Goal: Book appointment/travel/reservation

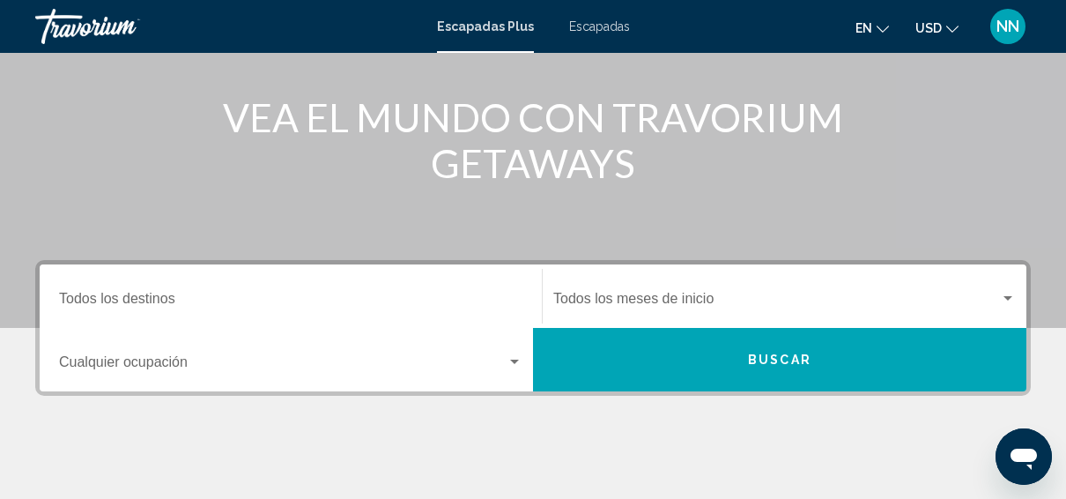
scroll to position [204, 0]
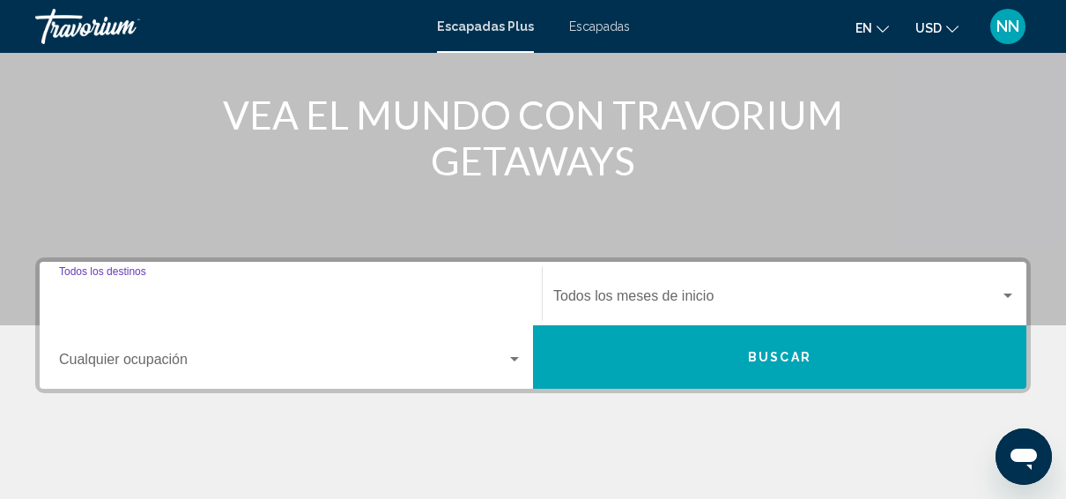
click at [144, 305] on input "Destination Todos los destinos" at bounding box center [291, 300] width 464 height 16
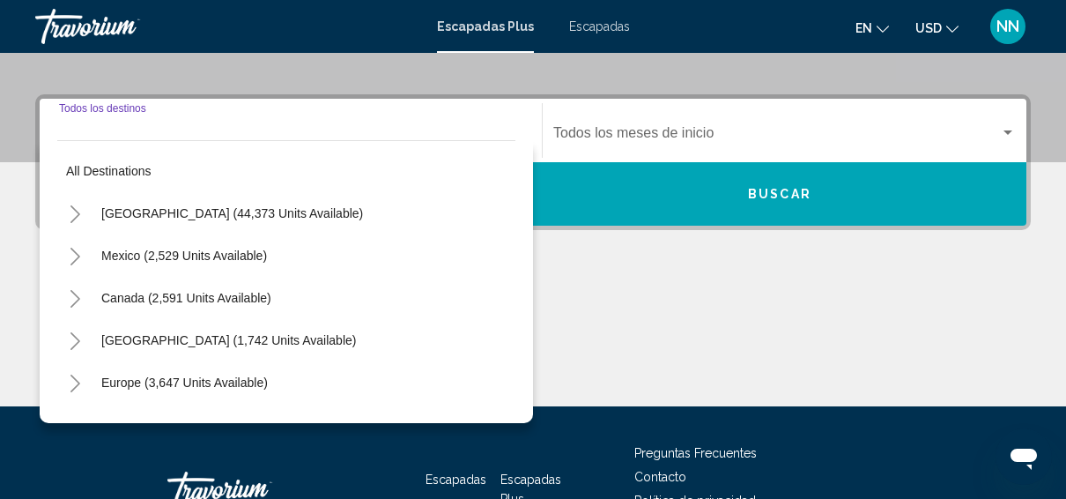
scroll to position [404, 0]
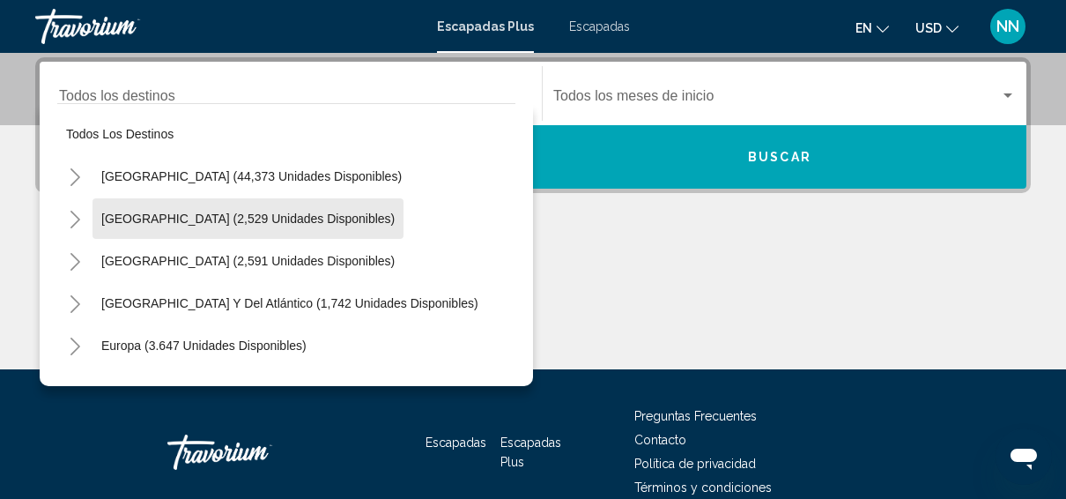
click at [266, 220] on span "[GEOGRAPHIC_DATA] (2,529 unidades disponibles)" at bounding box center [247, 219] width 293 height 14
type input "**********"
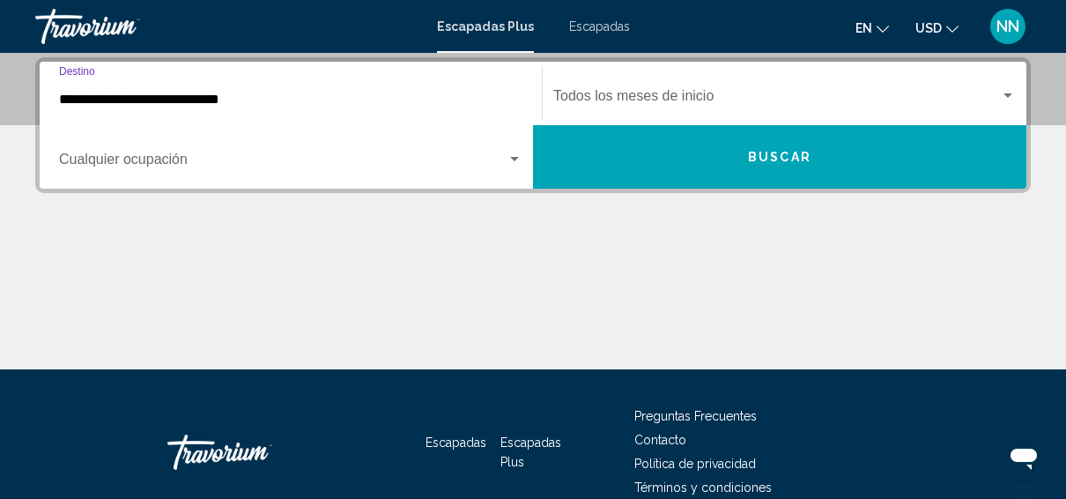
click at [661, 169] on button "Buscar" at bounding box center [780, 156] width 494 height 63
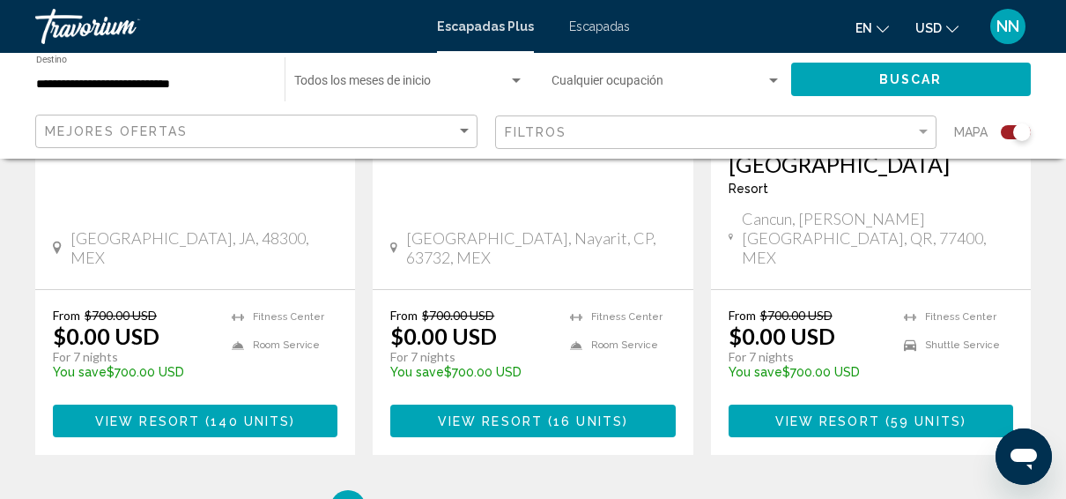
scroll to position [2937, 0]
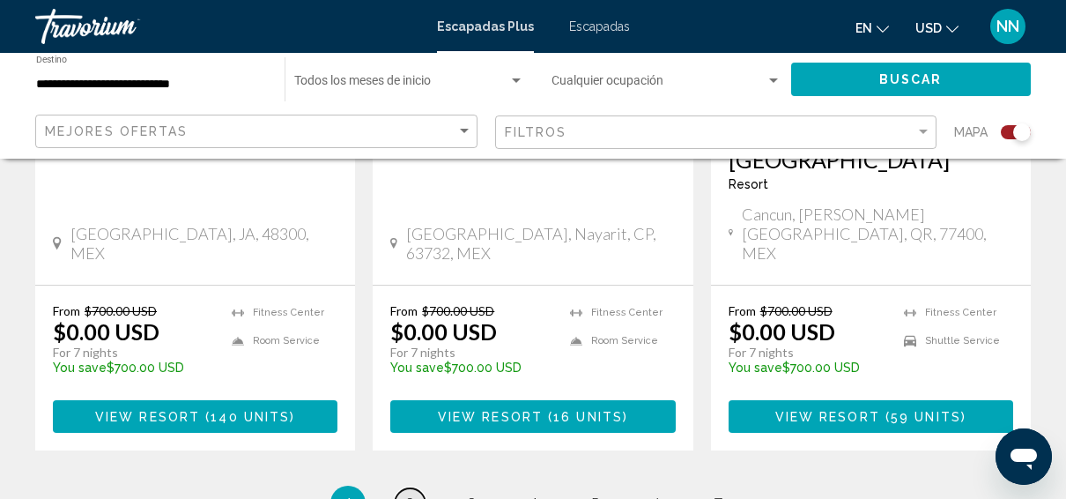
click at [408, 494] on span "2" at bounding box center [409, 503] width 9 height 19
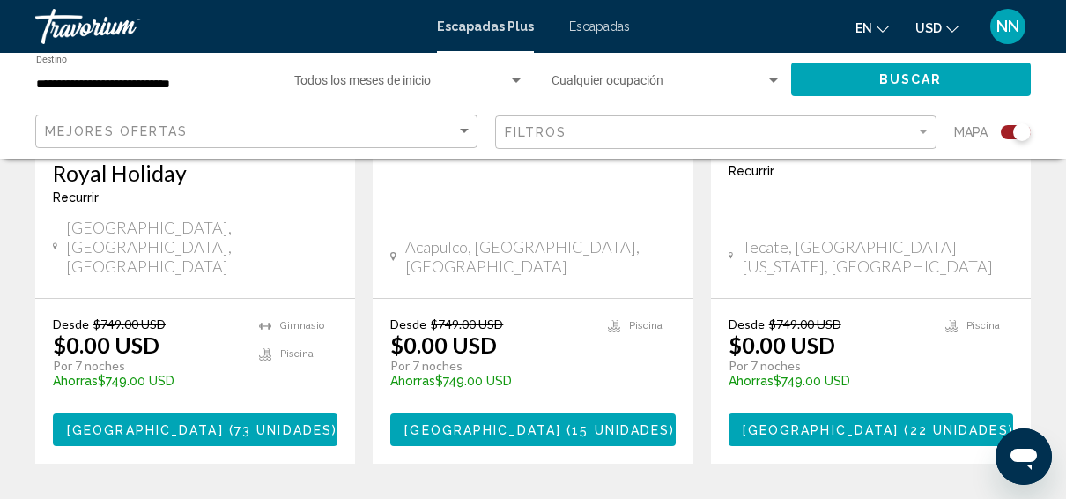
scroll to position [2942, 0]
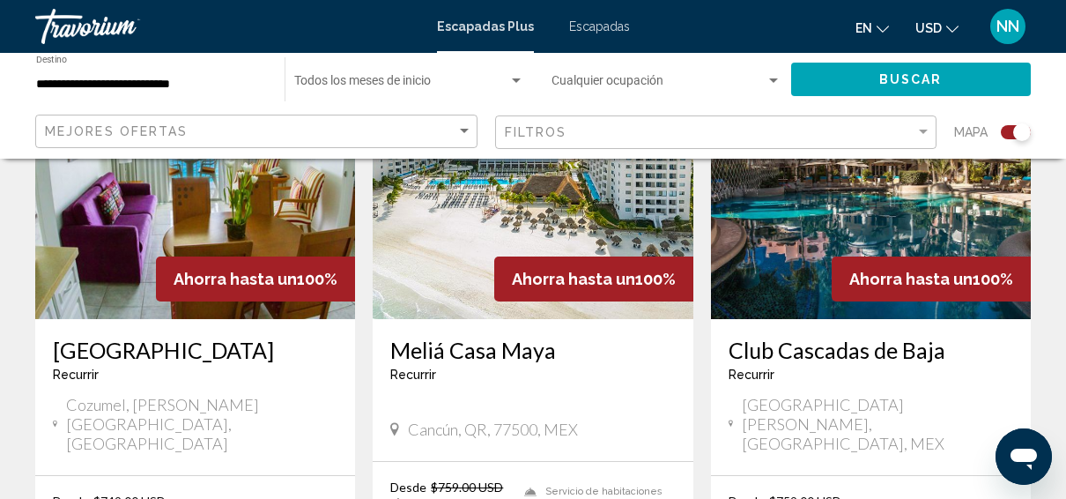
scroll to position [2810, 0]
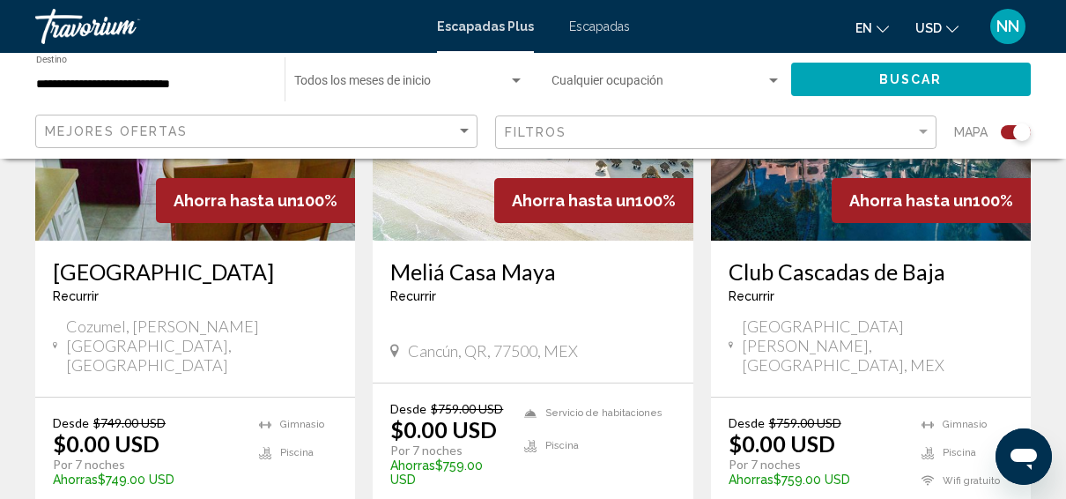
drag, startPoint x: 2040, startPoint y: 853, endPoint x: 1028, endPoint y: 456, distance: 1087.0
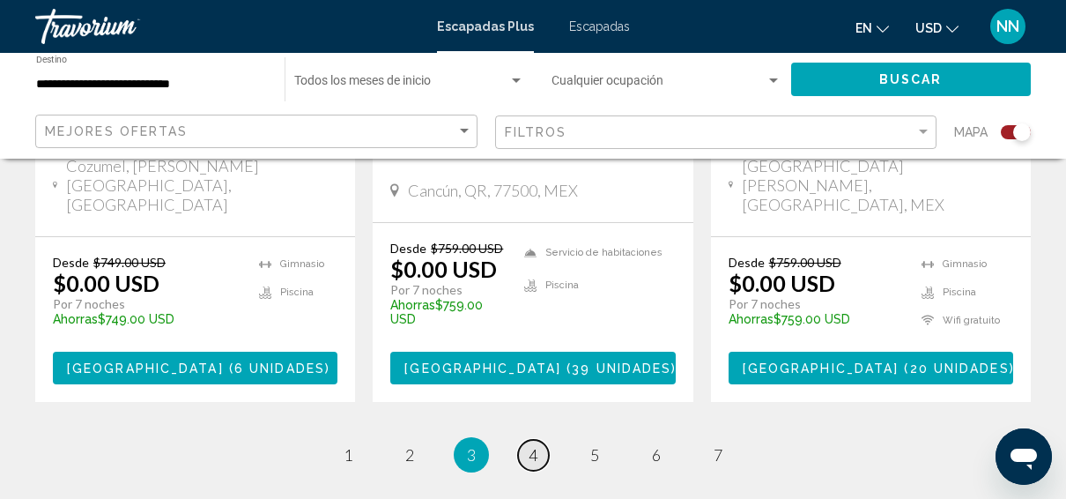
click at [531, 445] on span "4" at bounding box center [533, 454] width 9 height 19
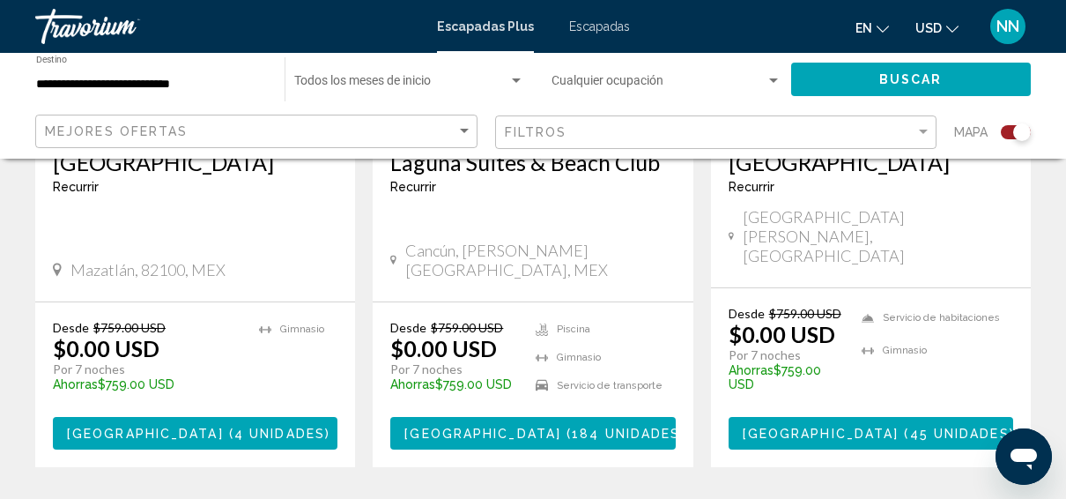
scroll to position [2983, 0]
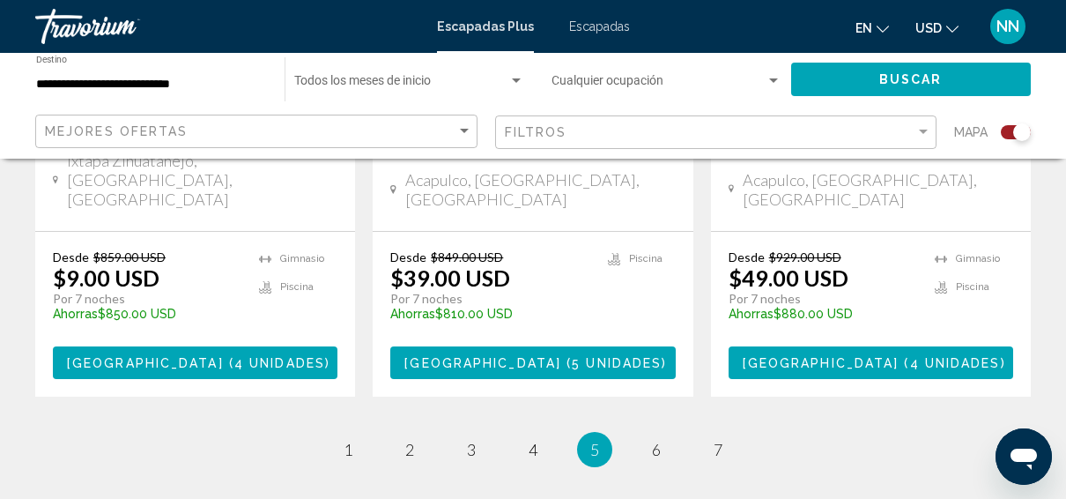
scroll to position [3041, 0]
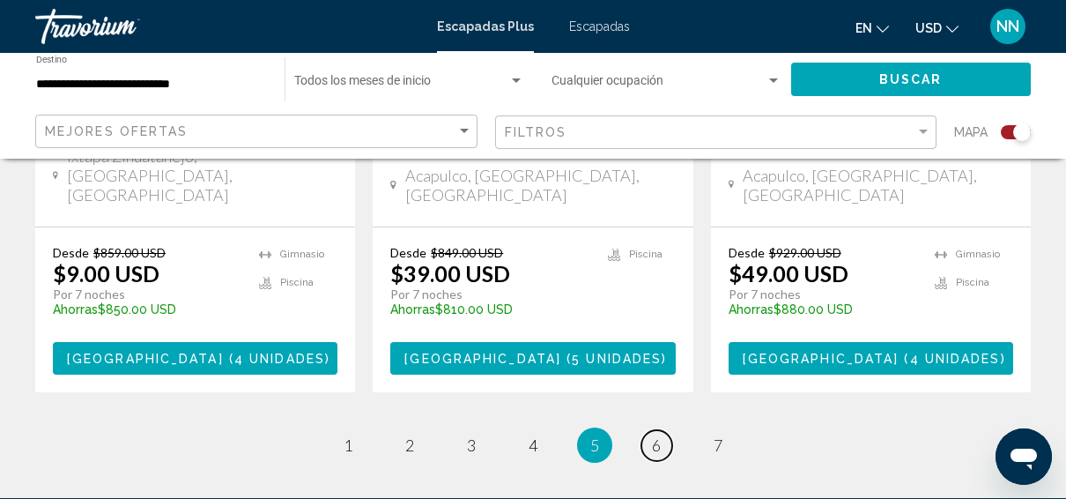
click at [665, 430] on link "página 6" at bounding box center [657, 445] width 31 height 31
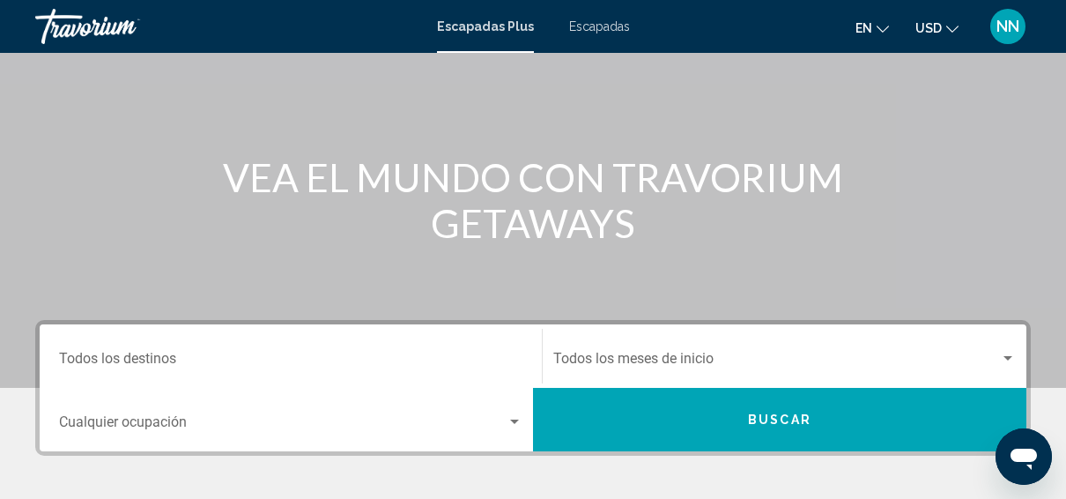
scroll to position [209, 0]
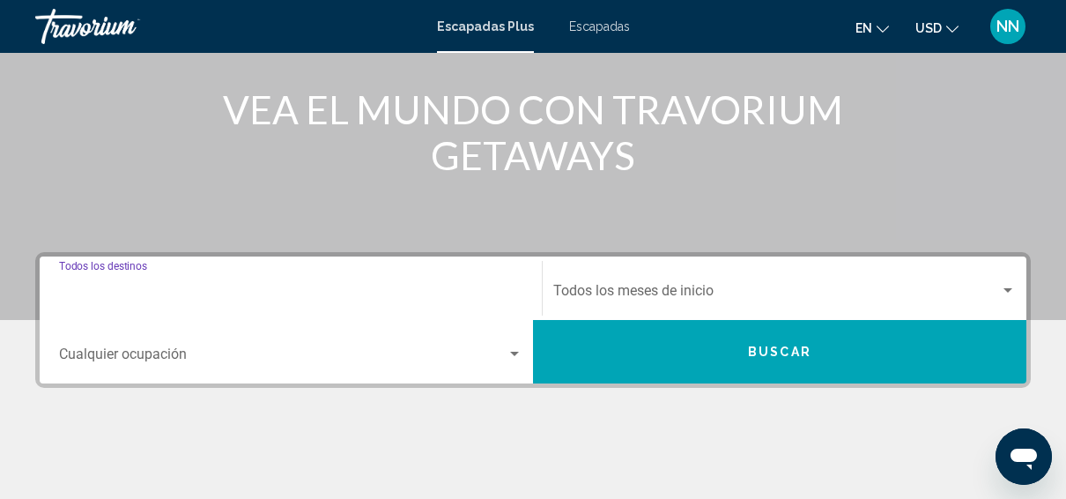
click at [170, 293] on input "Destination Todos los destinos" at bounding box center [291, 294] width 464 height 16
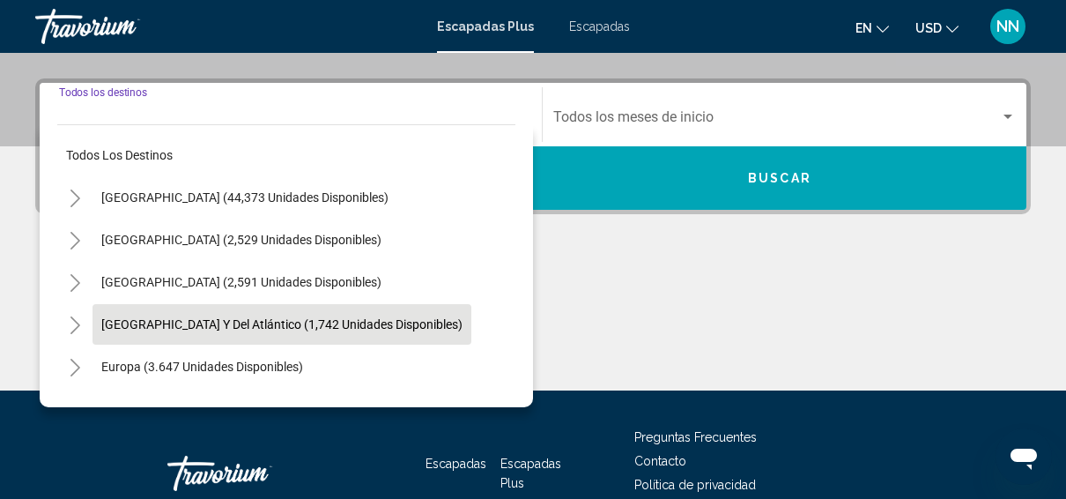
scroll to position [404, 0]
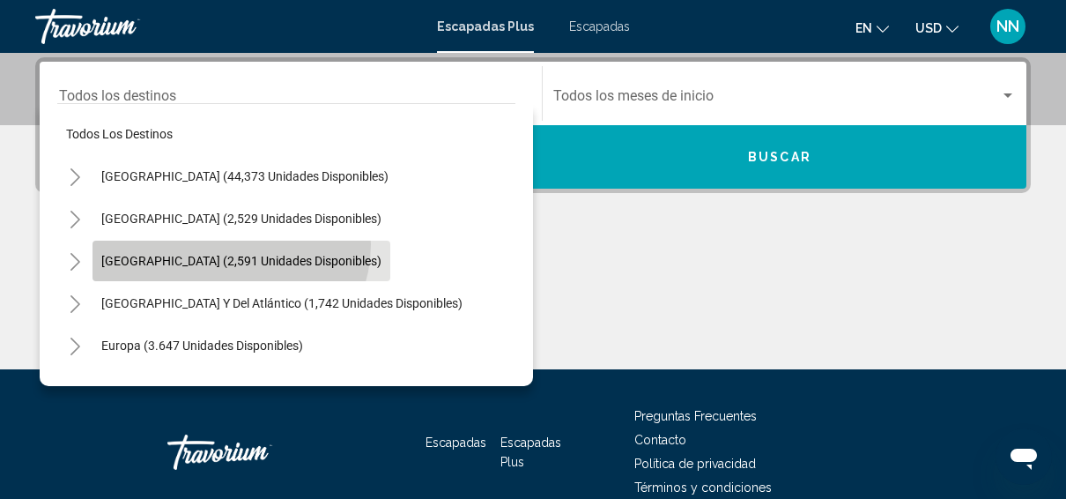
click at [229, 243] on button "[GEOGRAPHIC_DATA] (2,591 unidades disponibles)" at bounding box center [242, 261] width 298 height 41
type input "**********"
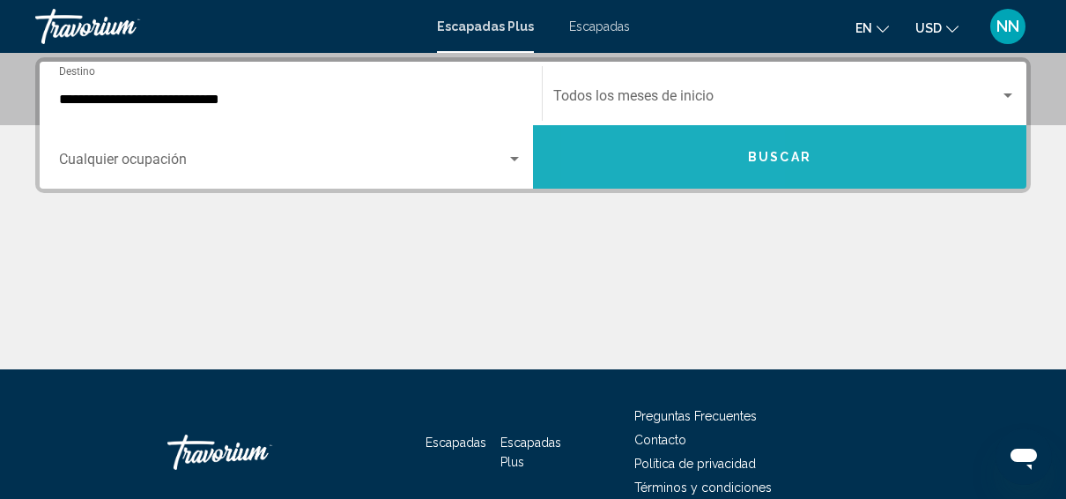
click at [683, 166] on button "Buscar" at bounding box center [780, 156] width 494 height 63
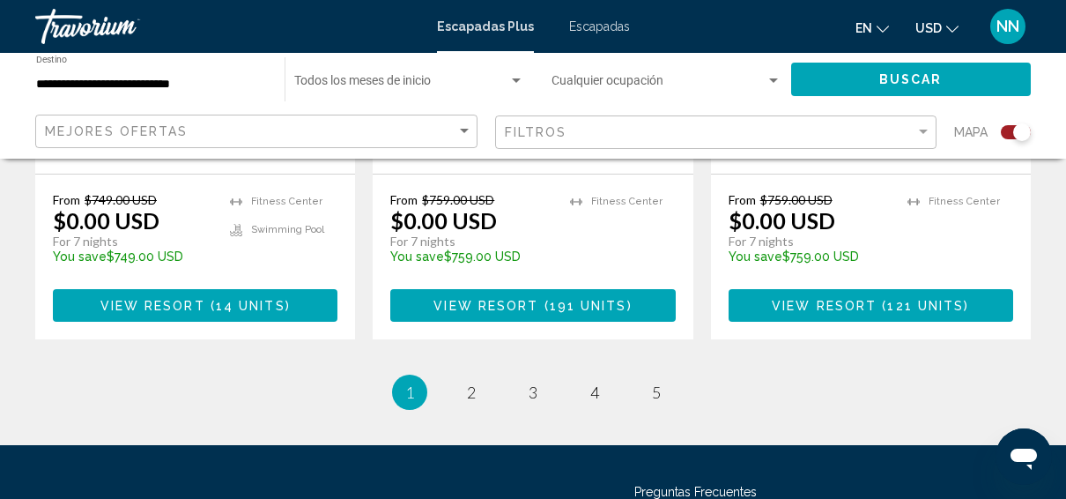
scroll to position [3004, 0]
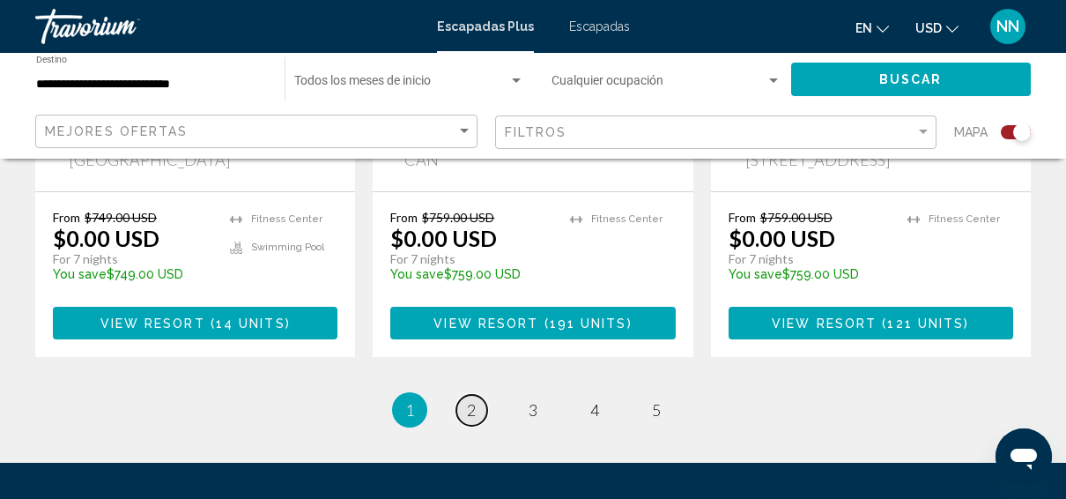
click at [476, 395] on link "page 2" at bounding box center [472, 410] width 31 height 31
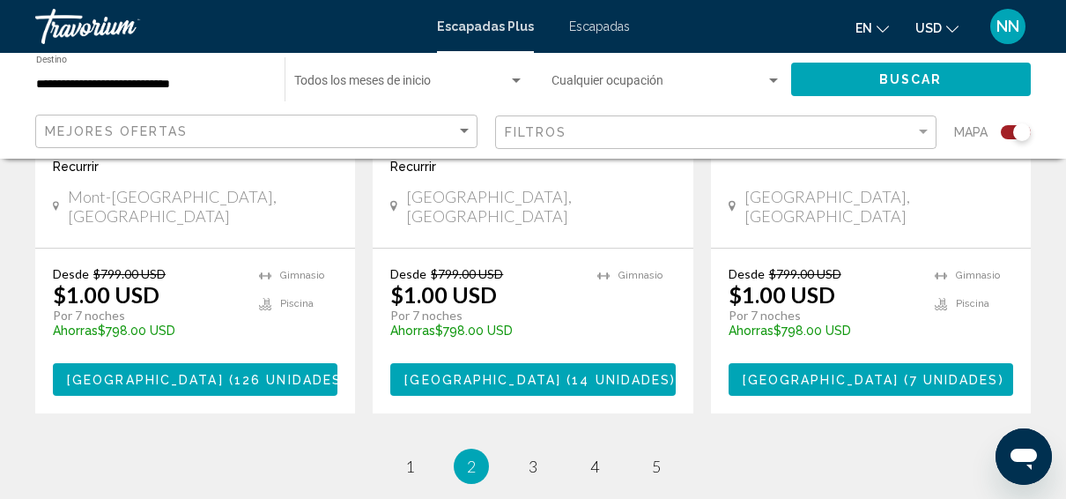
scroll to position [2992, 0]
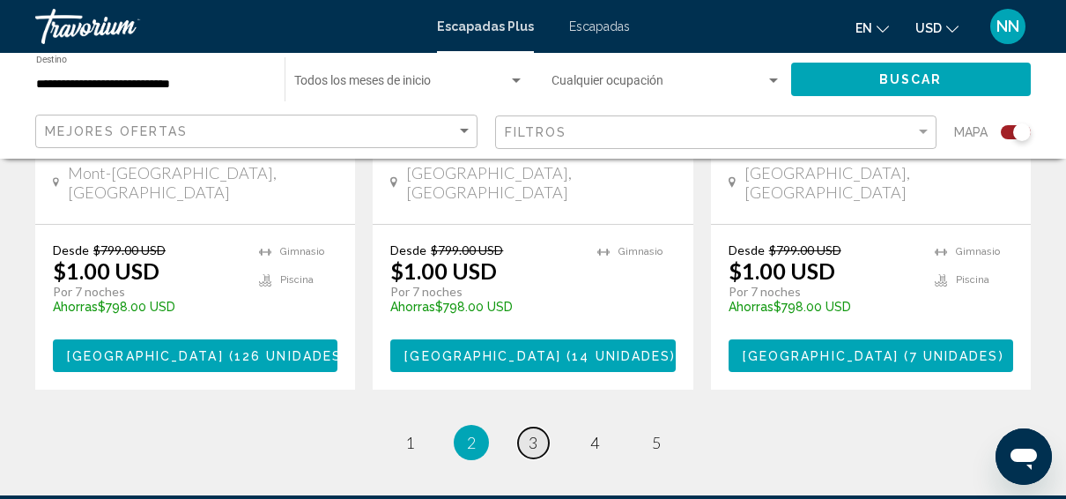
click at [533, 433] on span "3" at bounding box center [533, 442] width 9 height 19
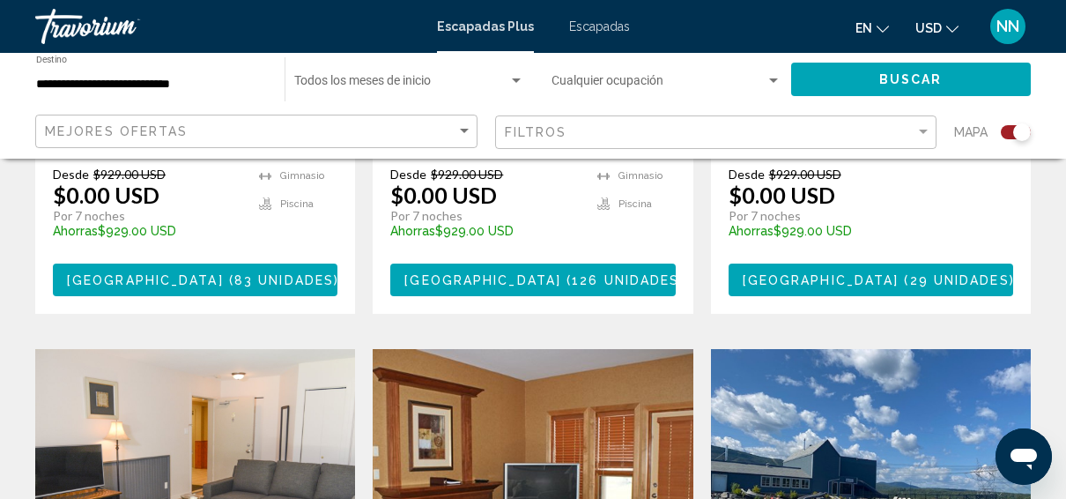
scroll to position [832, 0]
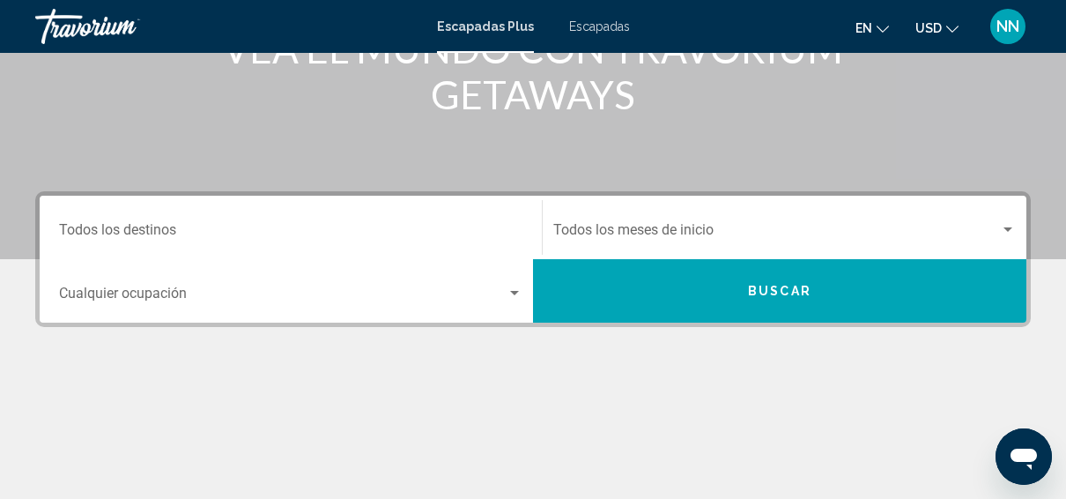
click at [434, 227] on input "Destination Todos los destinos" at bounding box center [291, 234] width 464 height 16
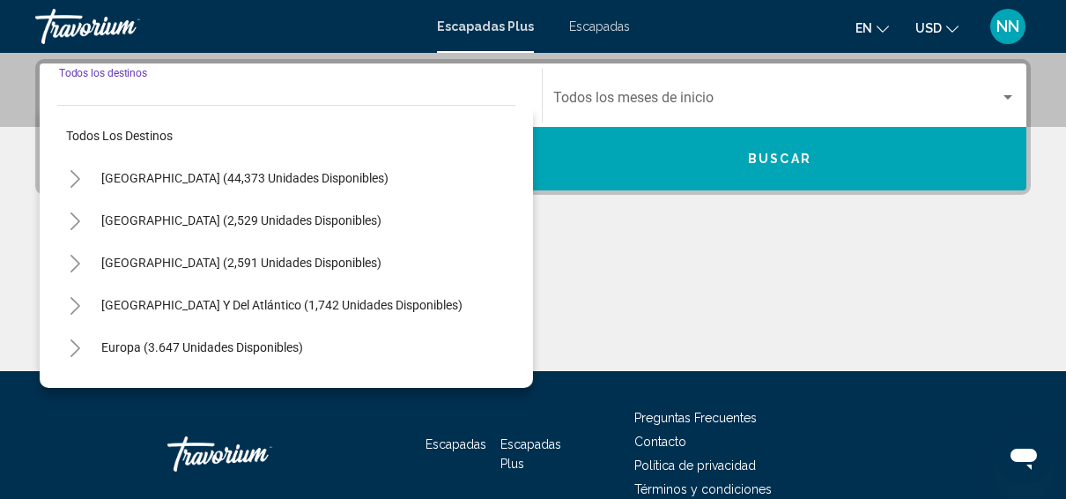
scroll to position [404, 0]
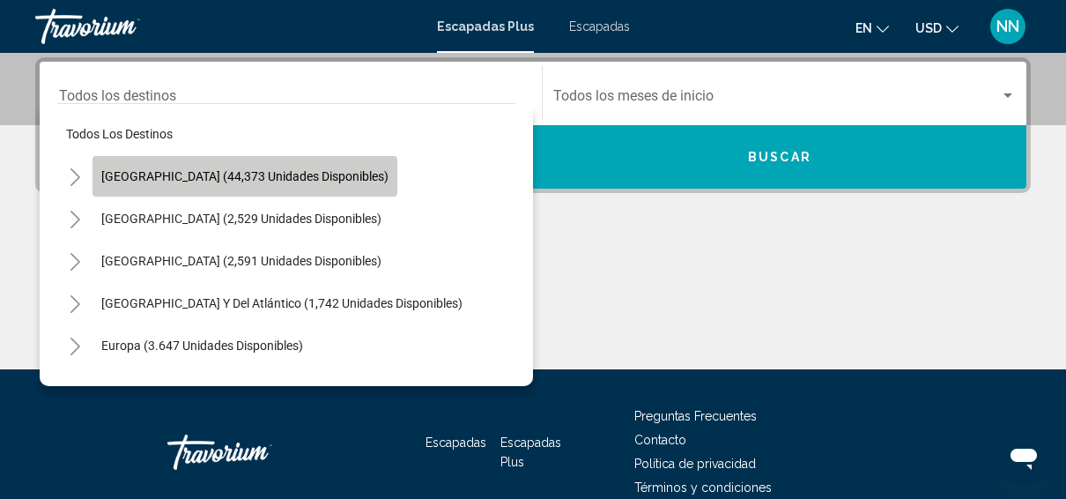
click at [278, 186] on button "[GEOGRAPHIC_DATA] (44,373 unidades disponibles)" at bounding box center [245, 176] width 305 height 41
type input "**********"
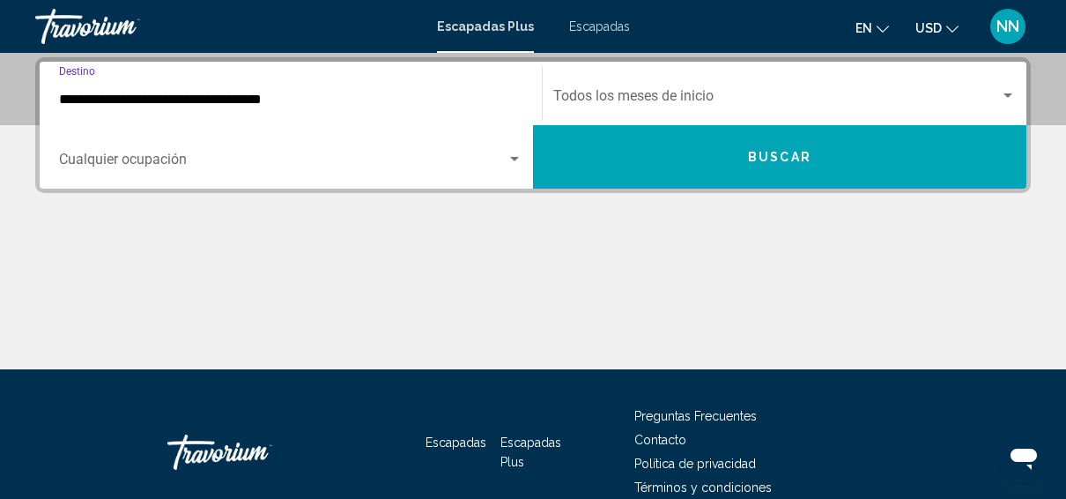
click at [688, 171] on button "Buscar" at bounding box center [780, 156] width 494 height 63
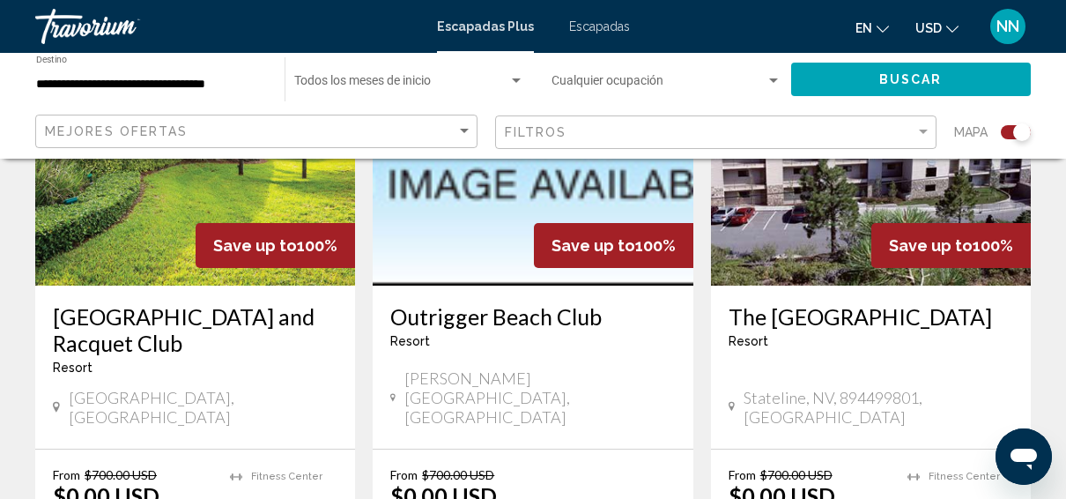
scroll to position [2850, 0]
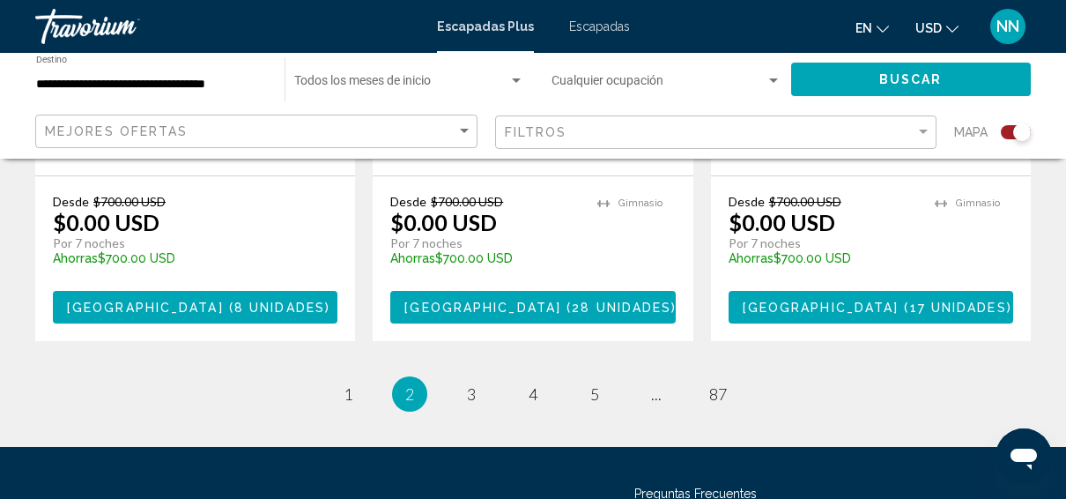
scroll to position [2963, 0]
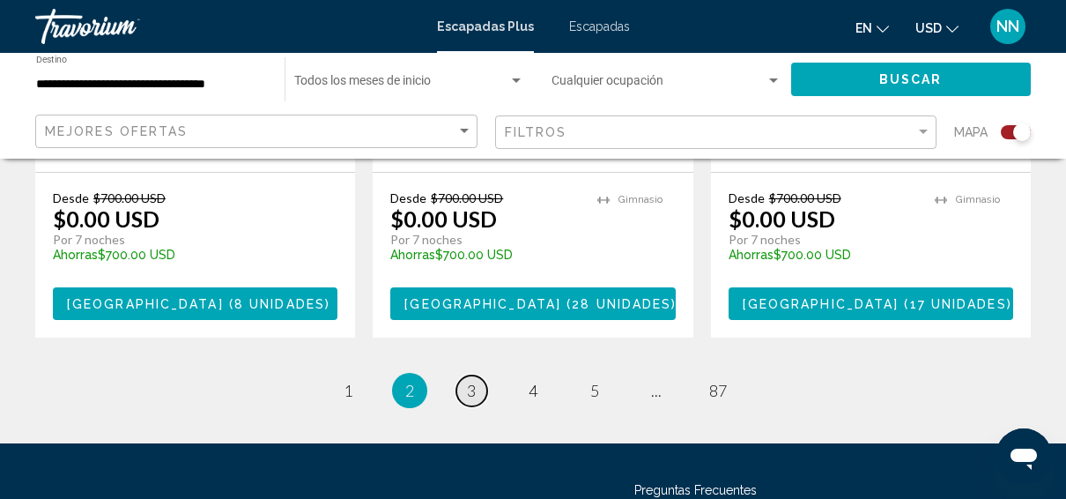
click at [480, 375] on link "página 3" at bounding box center [472, 390] width 31 height 31
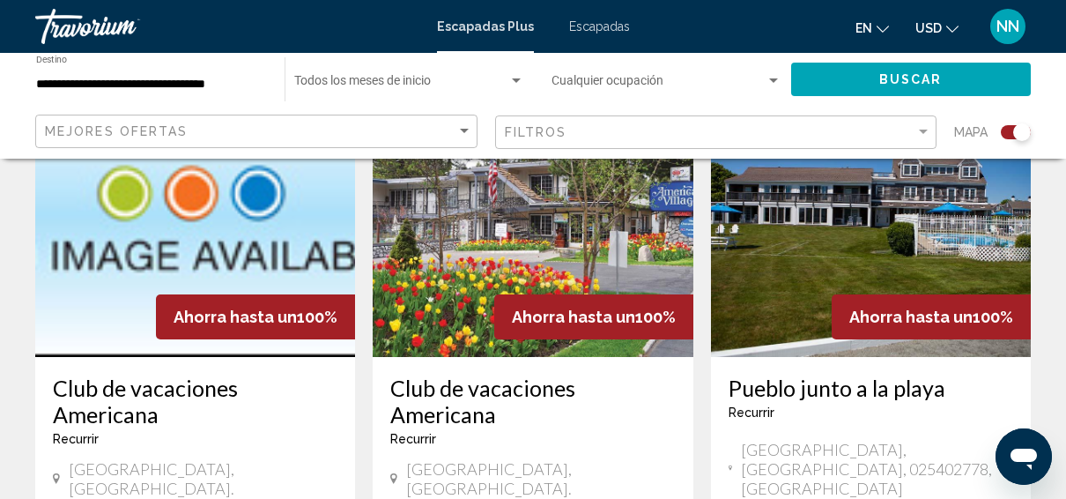
scroll to position [169, 0]
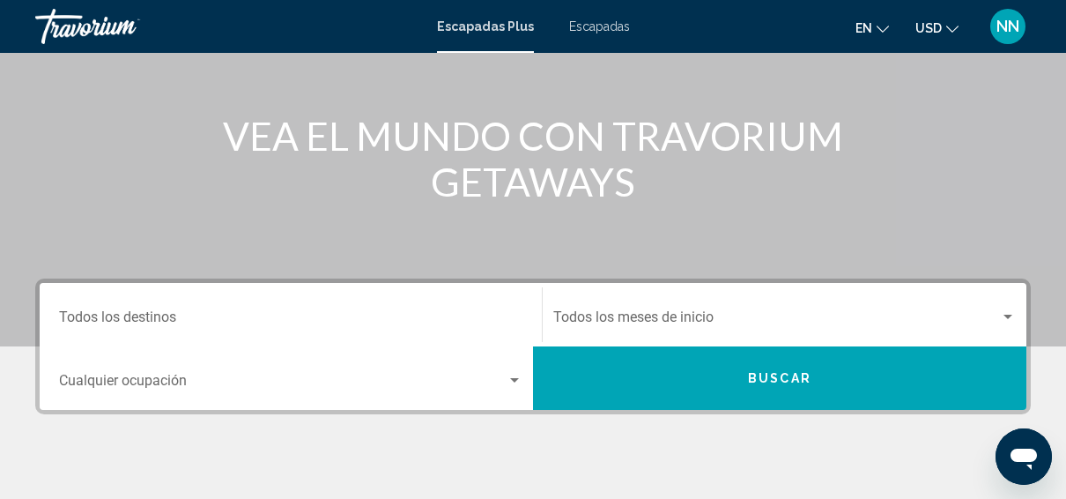
scroll to position [245, 0]
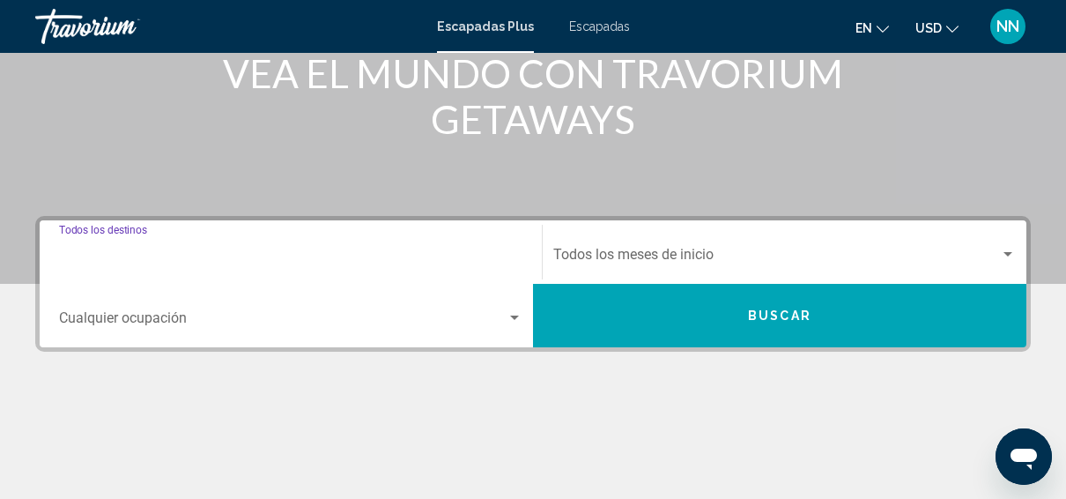
click at [237, 254] on input "Destination Todos los destinos" at bounding box center [291, 258] width 464 height 16
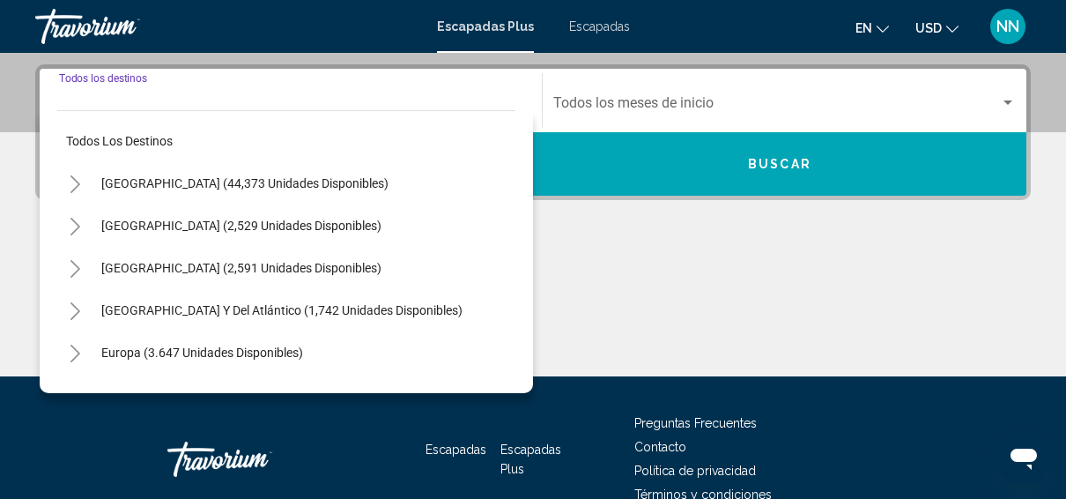
scroll to position [404, 0]
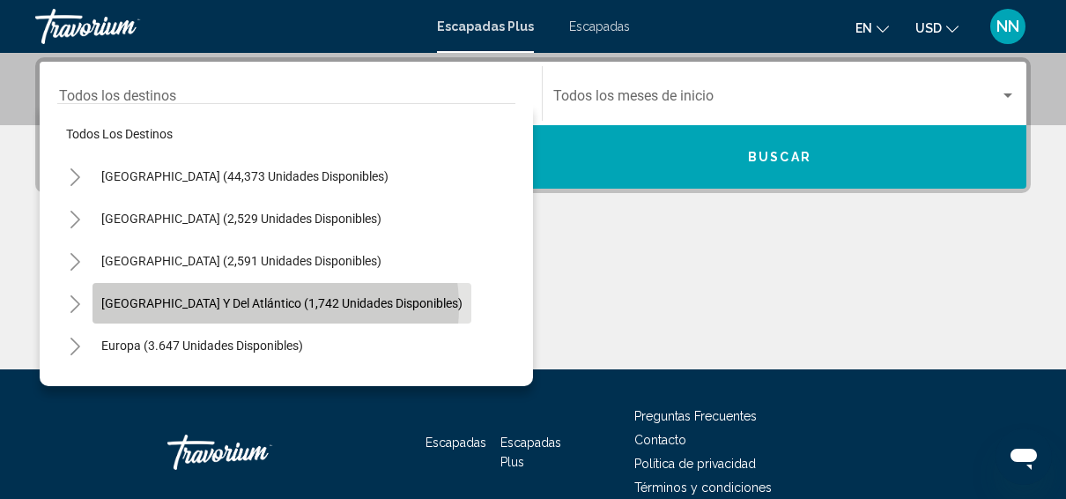
click at [275, 306] on span "[GEOGRAPHIC_DATA] y del Atlántico (1,742 unidades disponibles)" at bounding box center [281, 303] width 361 height 14
type input "**********"
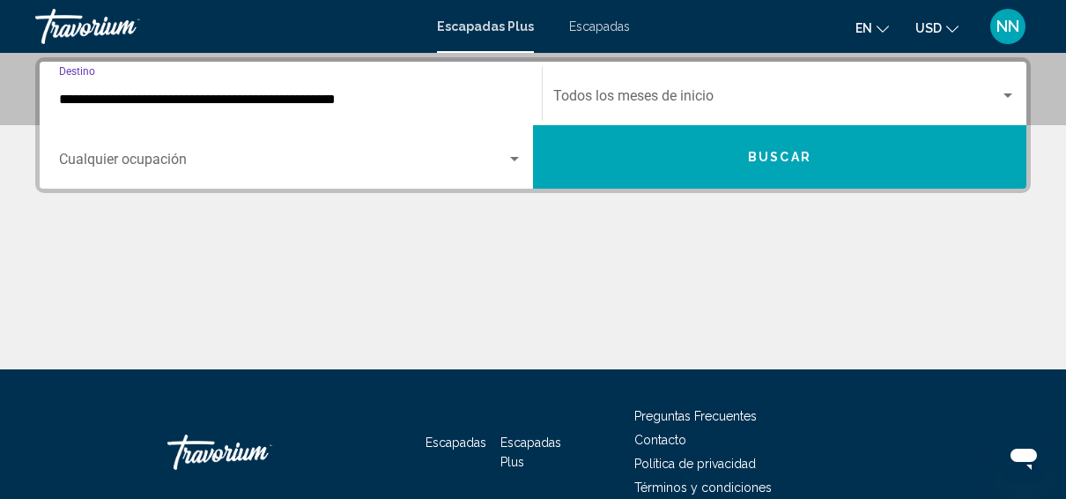
click at [775, 162] on span "Buscar" at bounding box center [779, 158] width 63 height 14
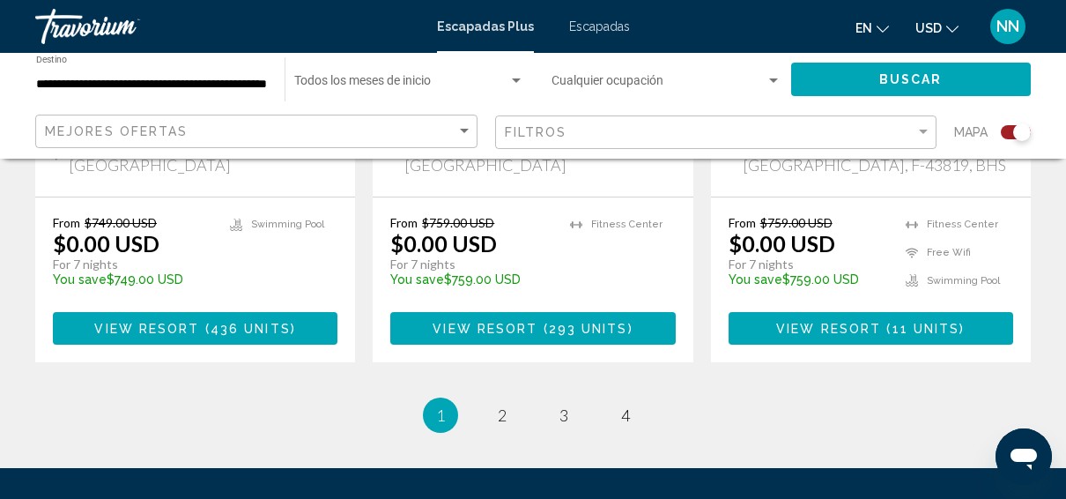
scroll to position [3019, 0]
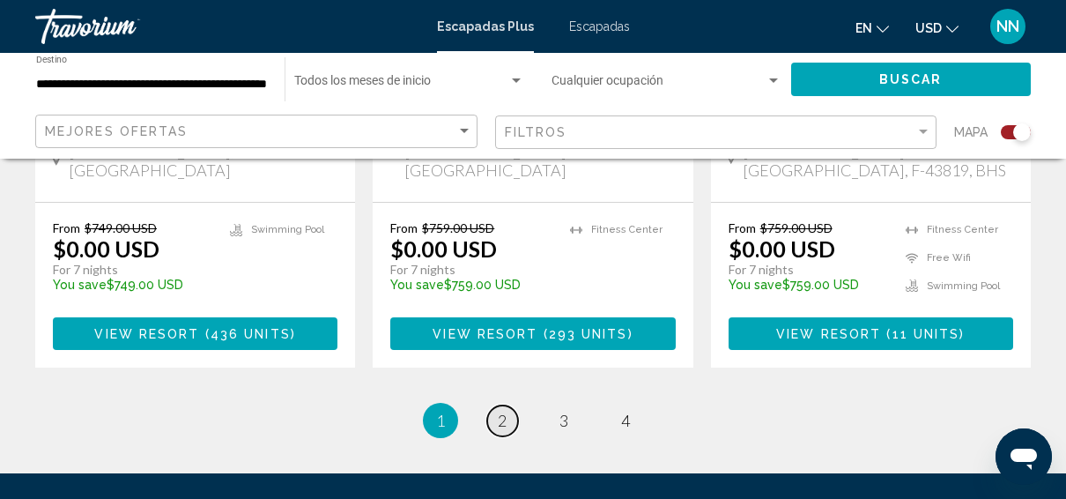
click at [503, 411] on span "2" at bounding box center [502, 420] width 9 height 19
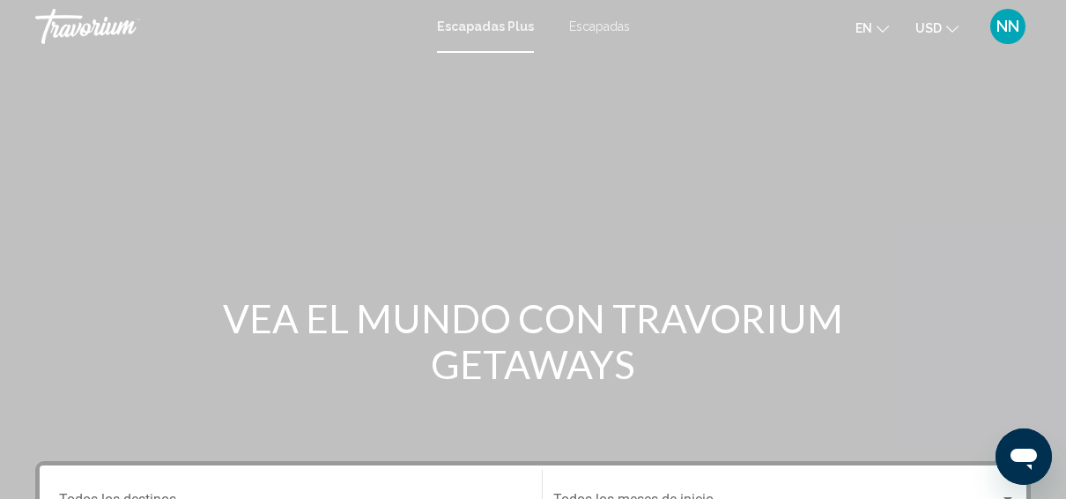
click at [600, 29] on span "Escapadas" at bounding box center [599, 26] width 61 height 14
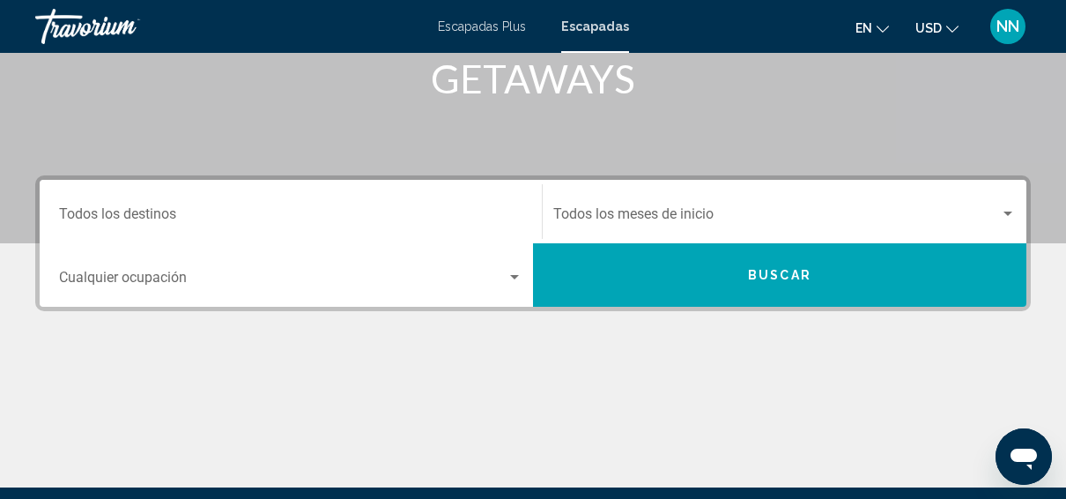
scroll to position [286, 0]
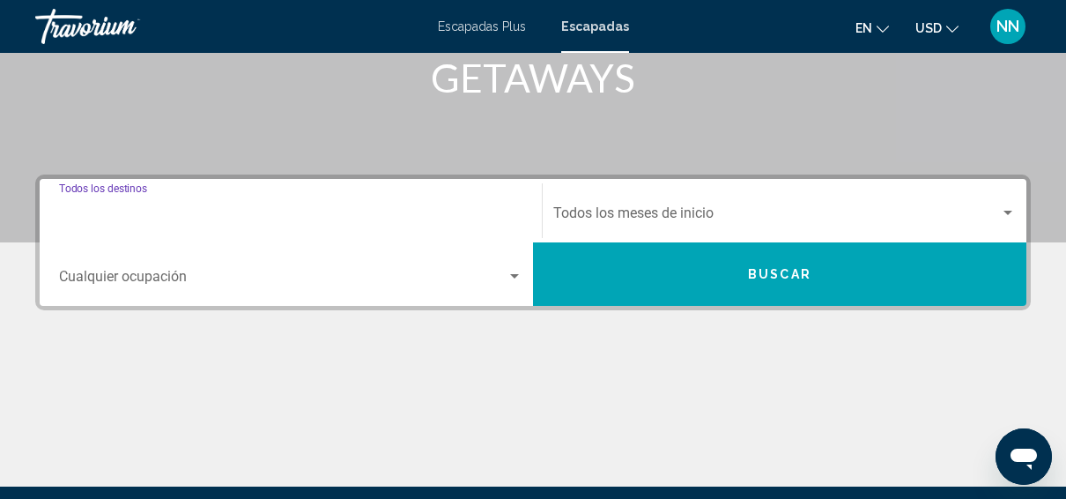
click at [170, 222] on input "Destination Todos los destinos" at bounding box center [291, 217] width 464 height 16
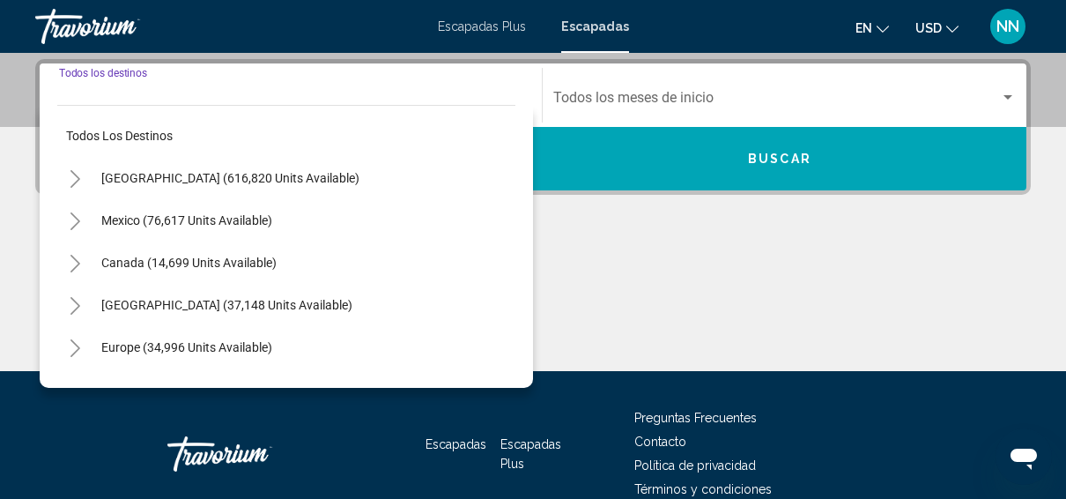
scroll to position [404, 0]
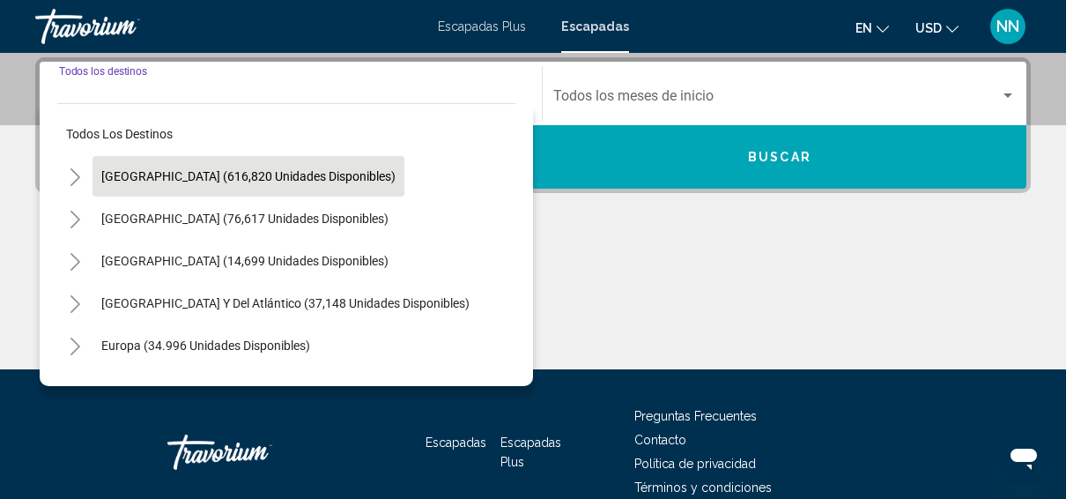
click at [270, 166] on button "[GEOGRAPHIC_DATA] (616,820 unidades disponibles)" at bounding box center [249, 176] width 312 height 41
type input "**********"
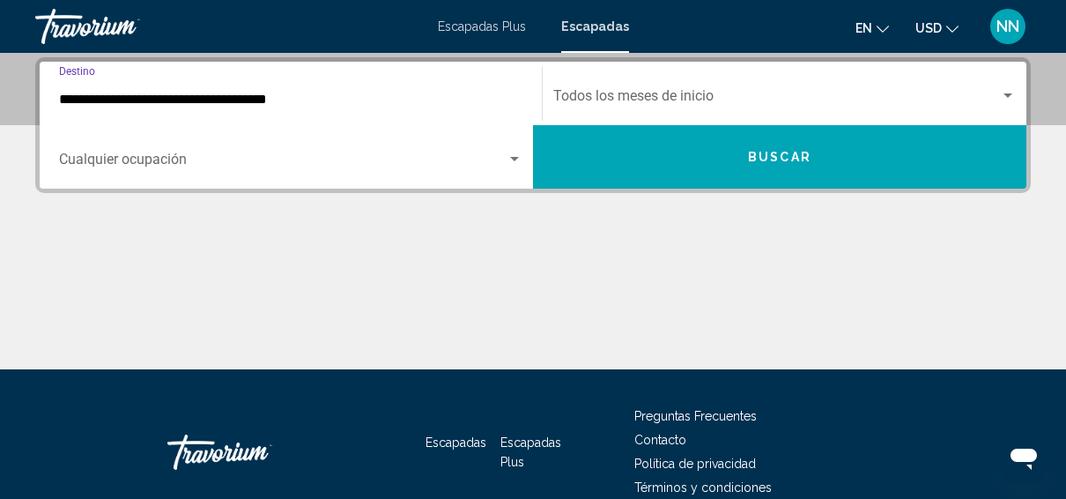
click at [745, 159] on button "Buscar" at bounding box center [780, 156] width 494 height 63
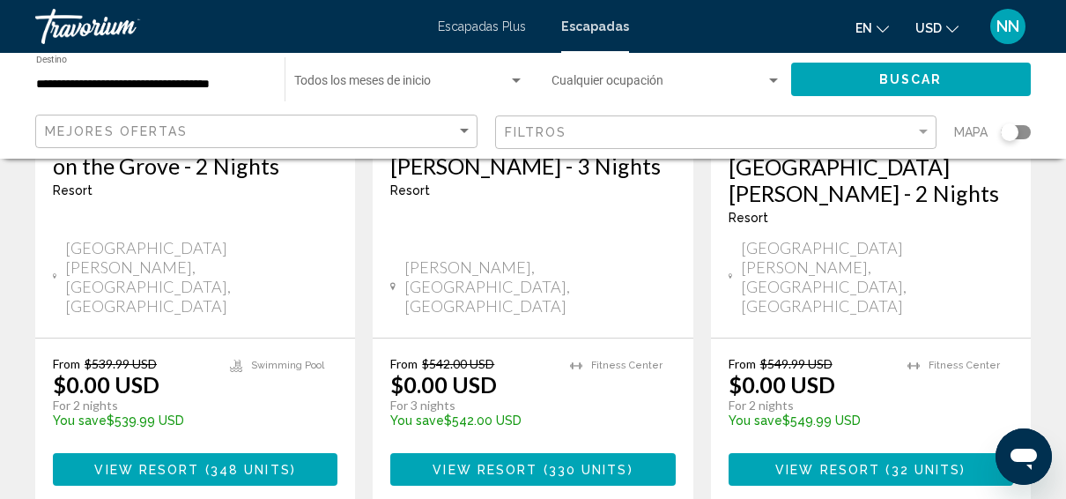
scroll to position [2466, 0]
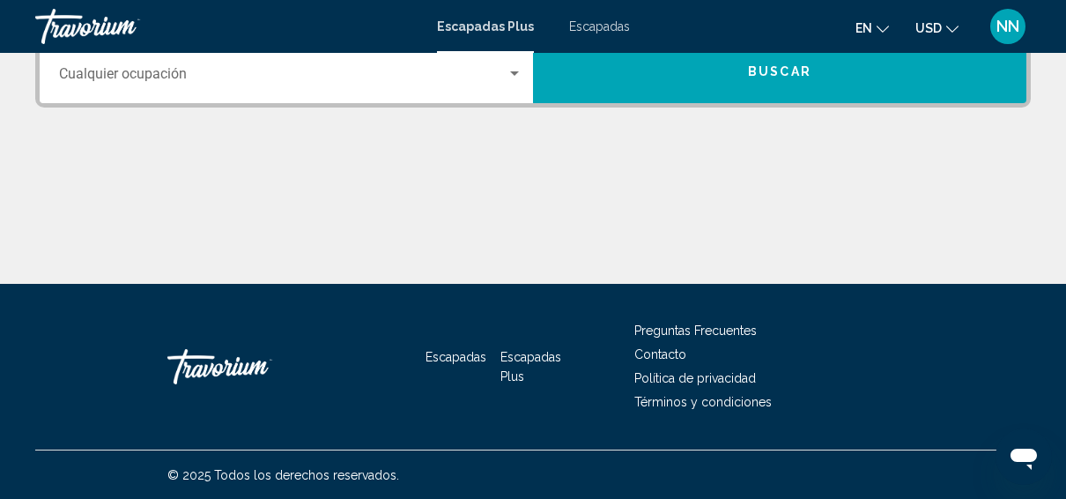
scroll to position [218, 0]
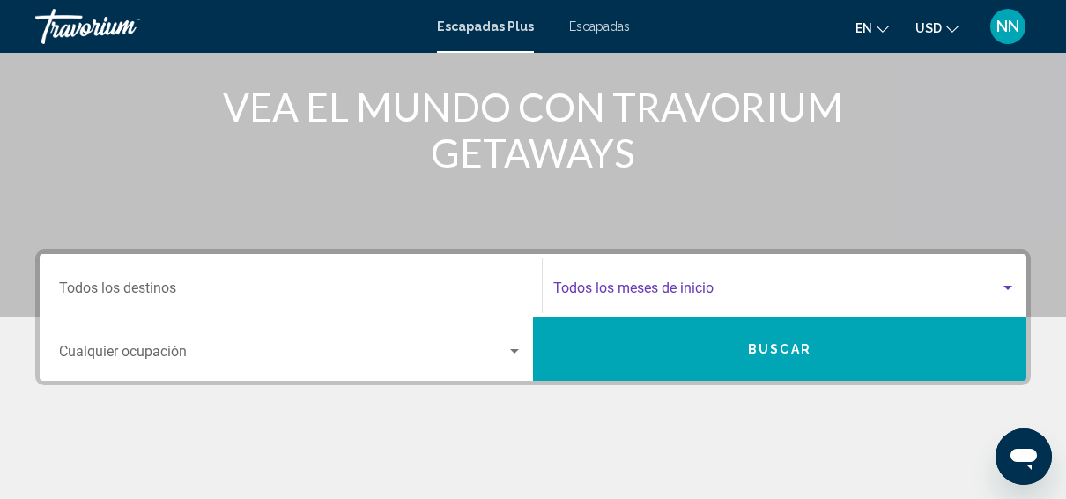
click at [701, 289] on span "Widget de búsqueda" at bounding box center [776, 292] width 447 height 16
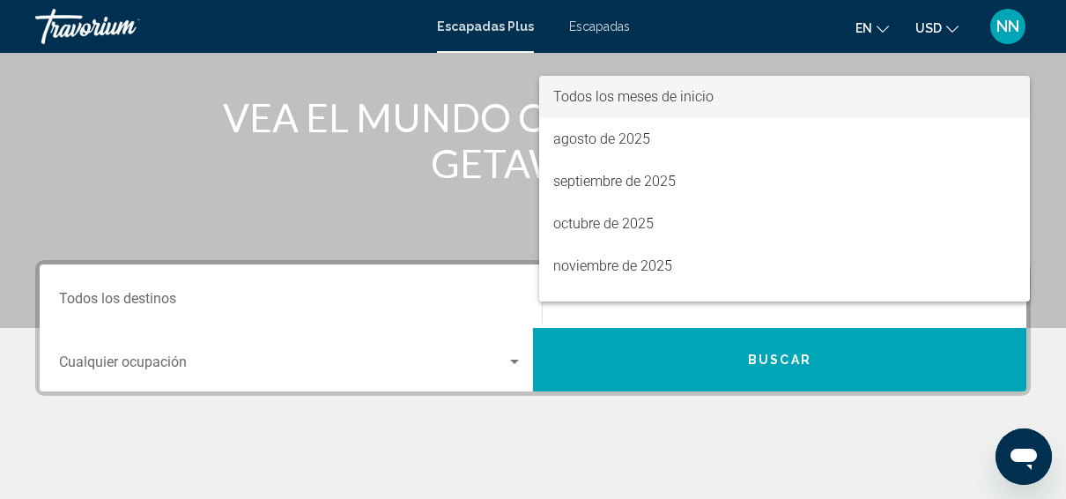
scroll to position [168, 0]
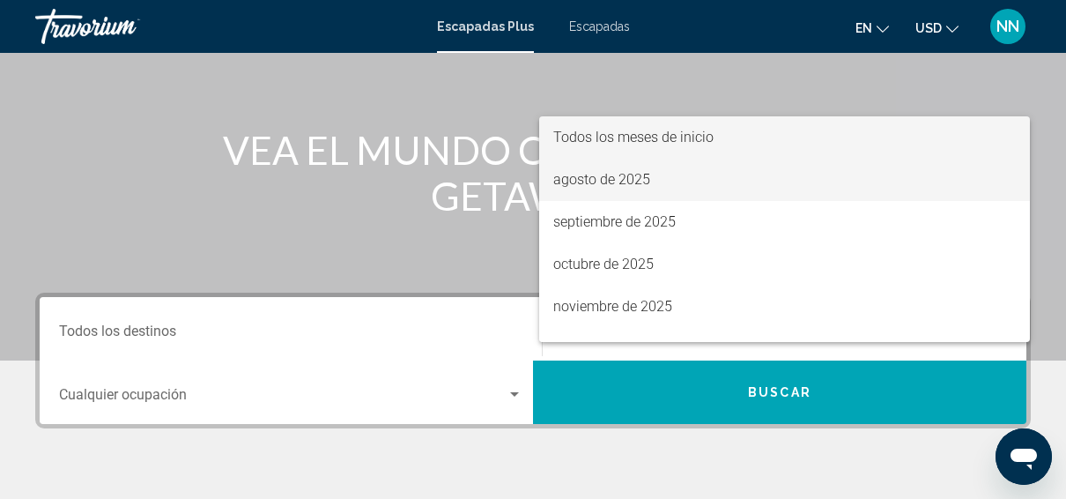
click at [599, 173] on font "agosto de 2025" at bounding box center [601, 179] width 97 height 17
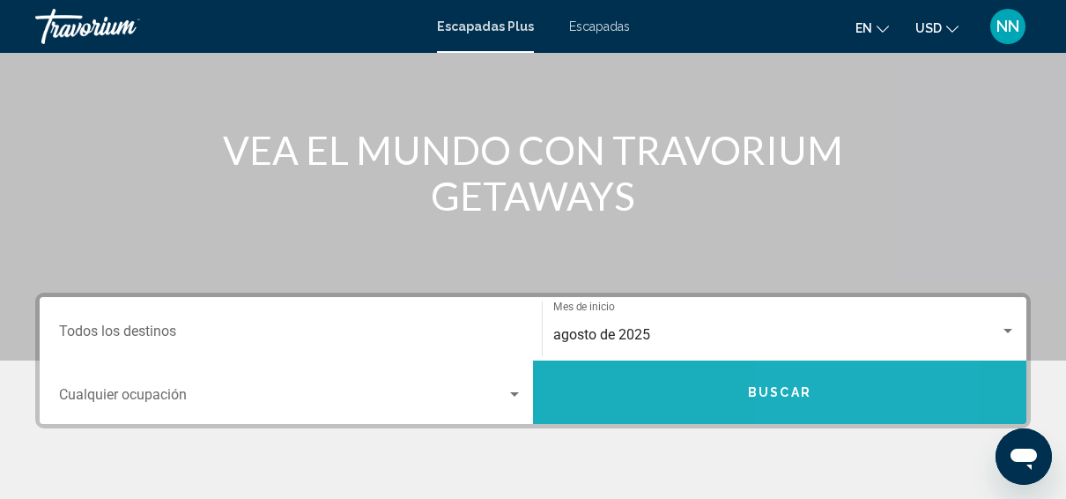
click at [821, 377] on button "Buscar" at bounding box center [780, 391] width 494 height 63
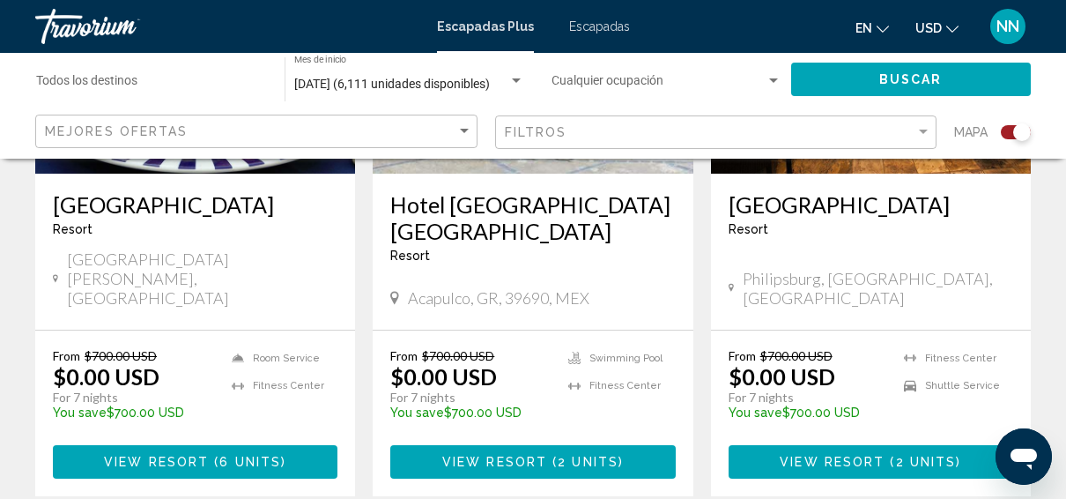
scroll to position [1583, 0]
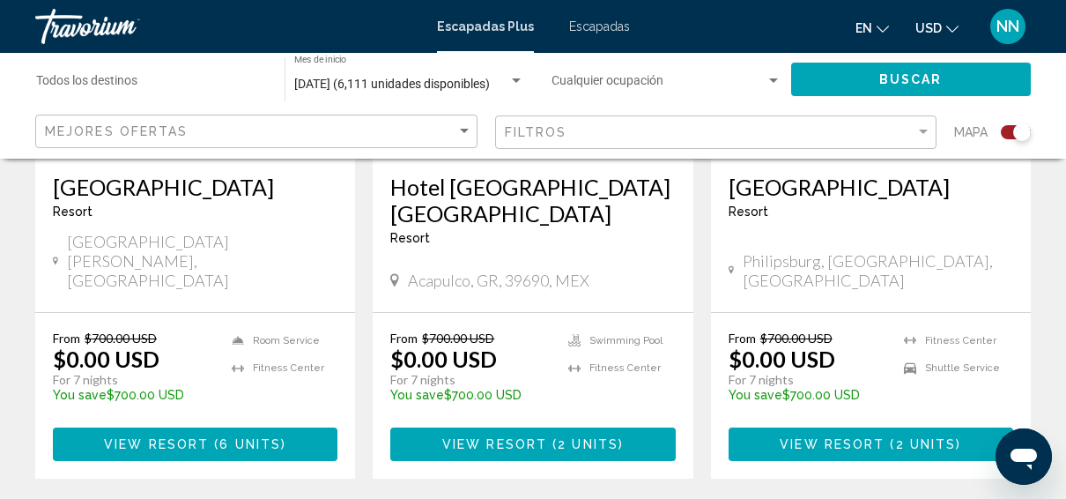
click at [590, 438] on span "2 units" at bounding box center [588, 445] width 61 height 14
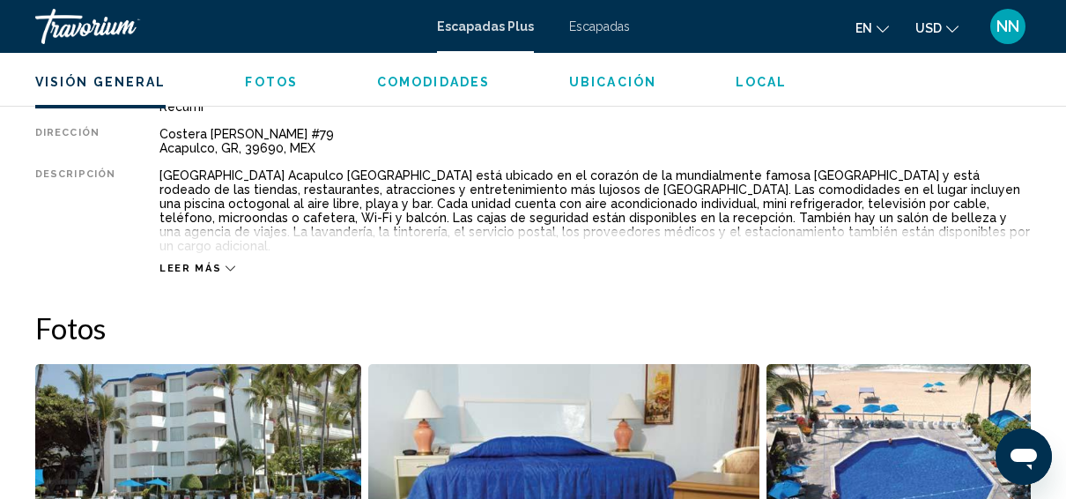
scroll to position [875, 0]
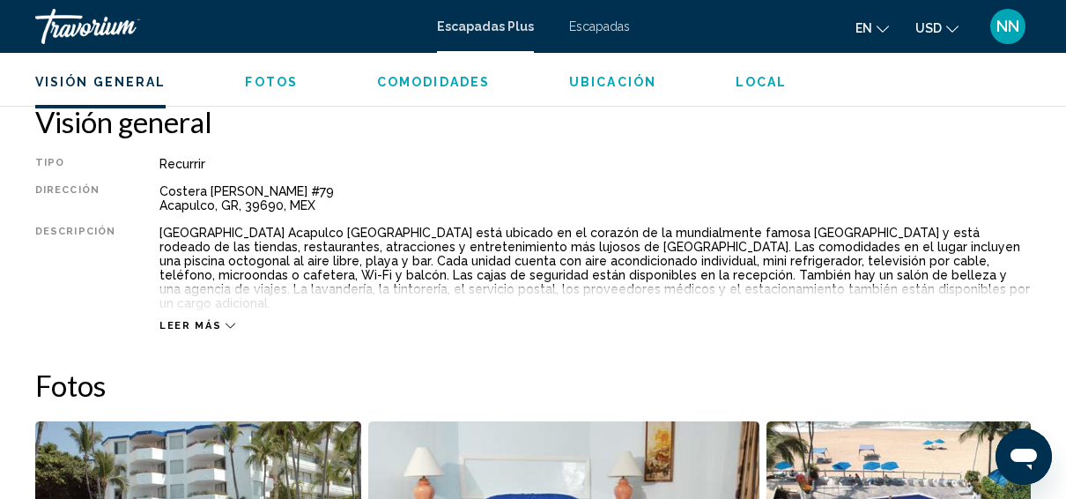
click at [223, 320] on div "Leer más" at bounding box center [198, 325] width 76 height 11
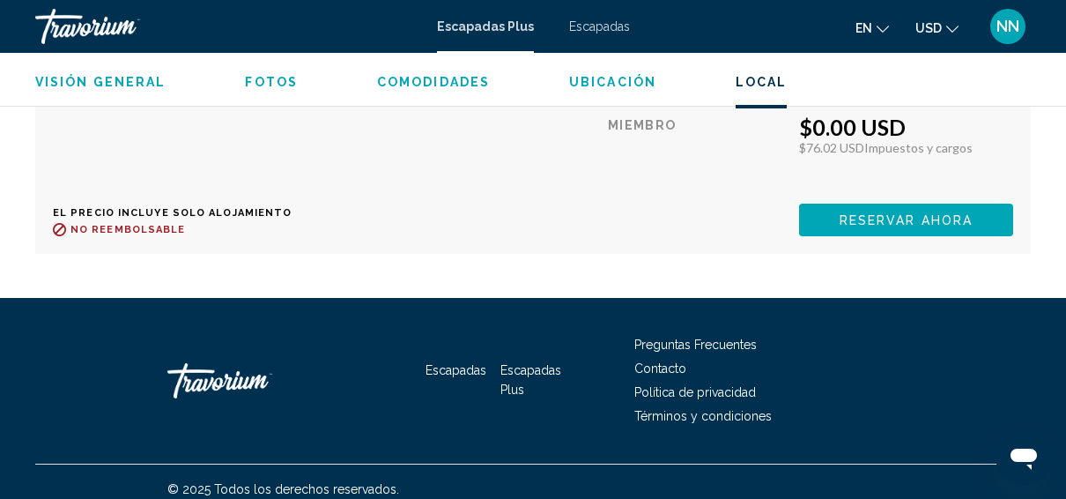
scroll to position [994, 0]
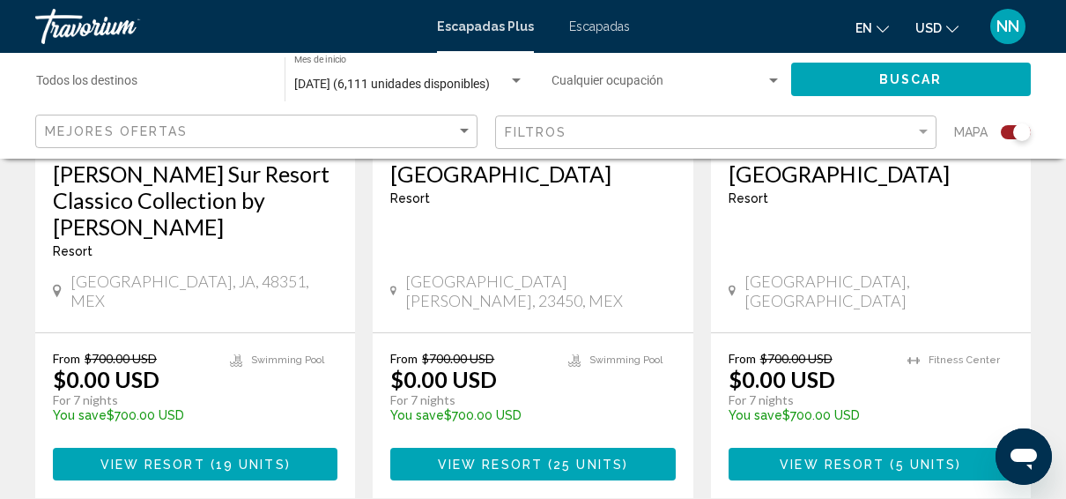
scroll to position [928, 0]
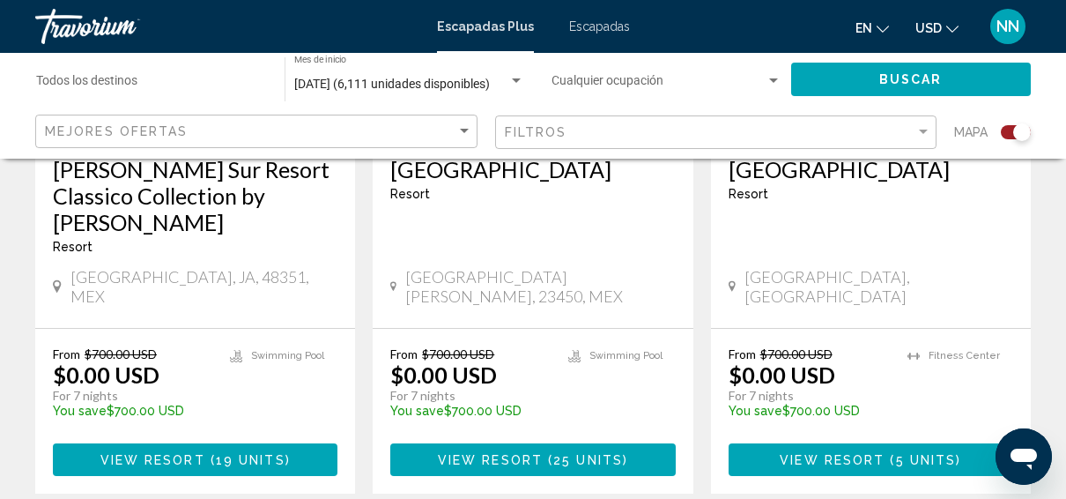
click at [489, 453] on span "View Resort" at bounding box center [490, 460] width 105 height 14
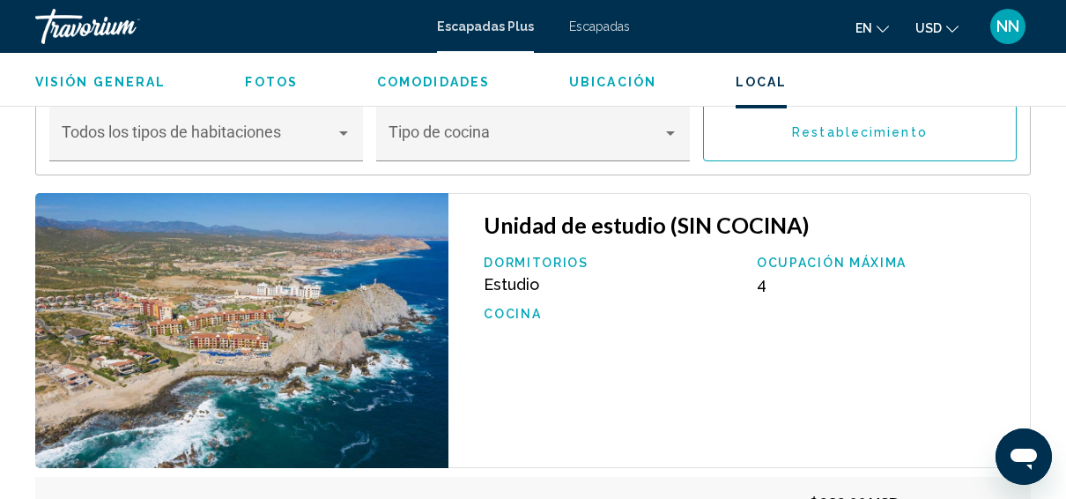
scroll to position [3217, 0]
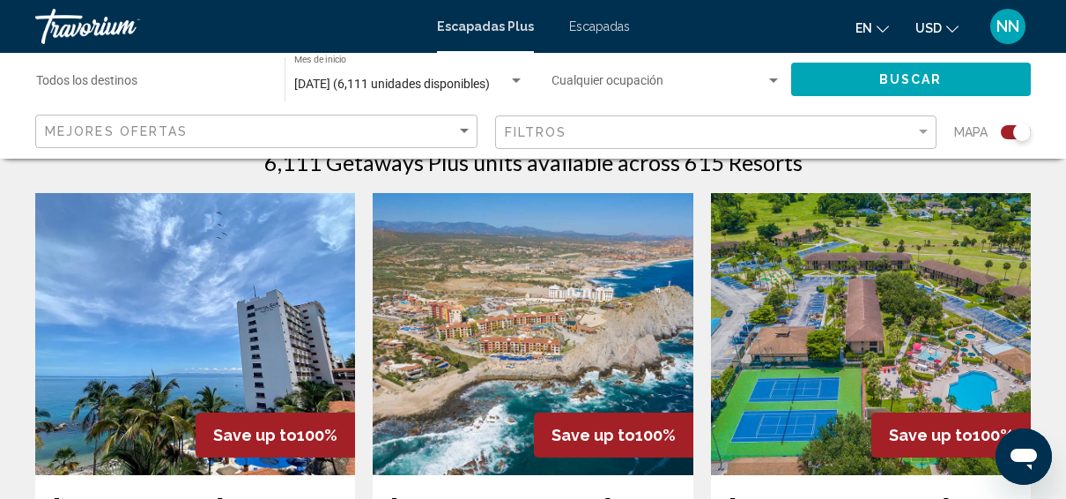
scroll to position [596, 0]
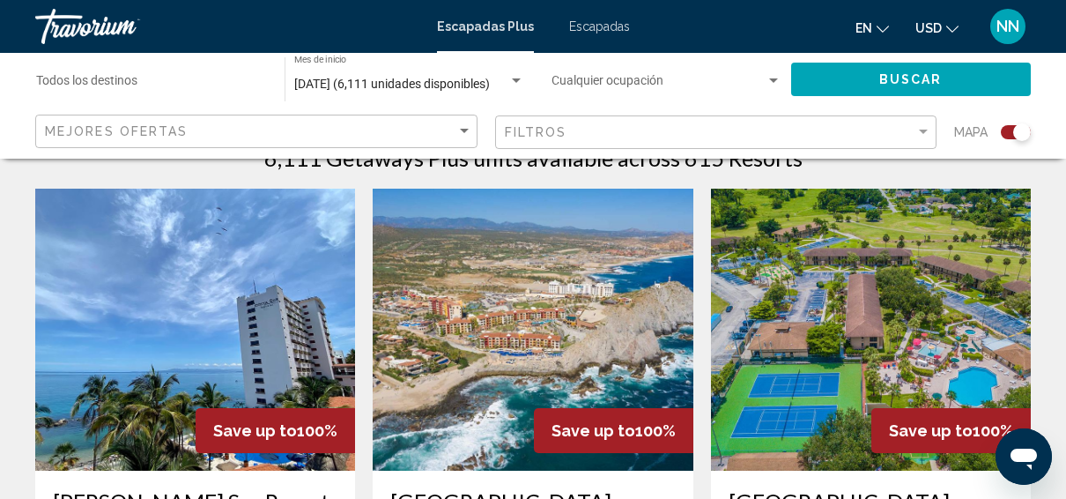
click at [773, 78] on div "Widget de búsqueda" at bounding box center [773, 80] width 9 height 4
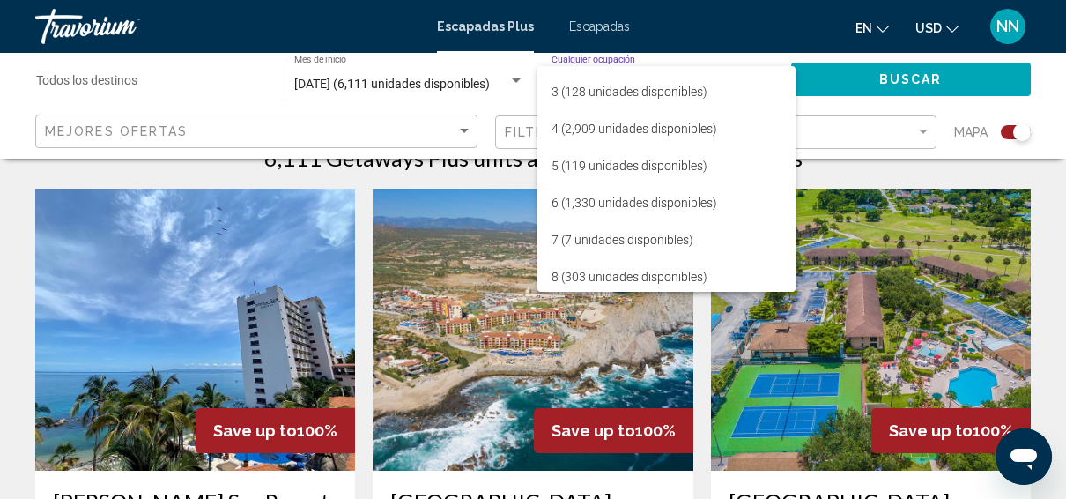
scroll to position [108, 0]
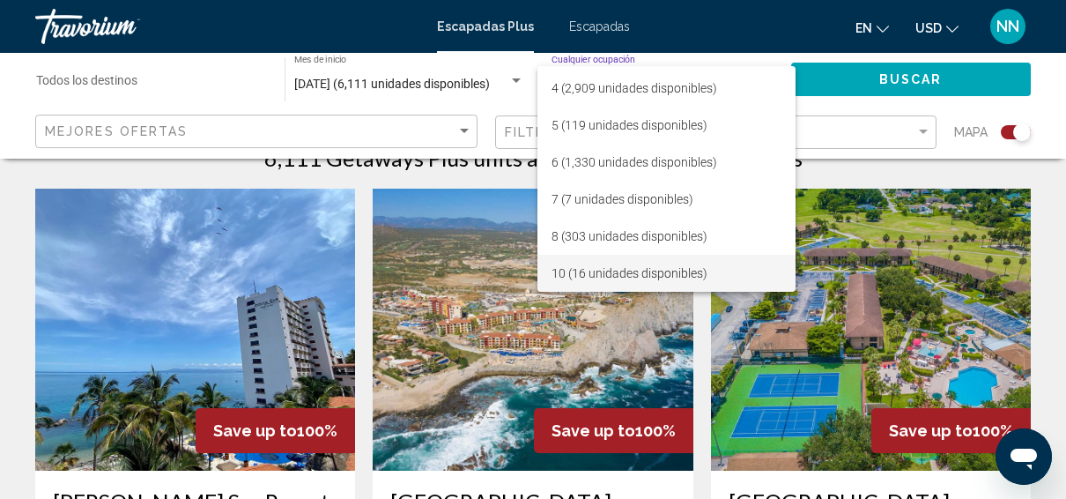
click at [764, 278] on span "10 (16 unidades disponibles)" at bounding box center [667, 273] width 231 height 37
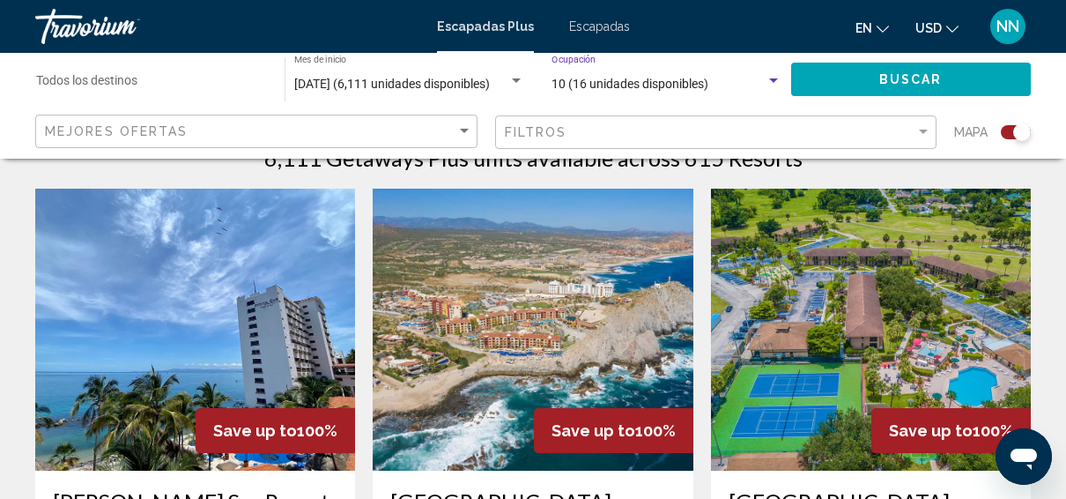
click at [835, 78] on button "Buscar" at bounding box center [911, 79] width 241 height 33
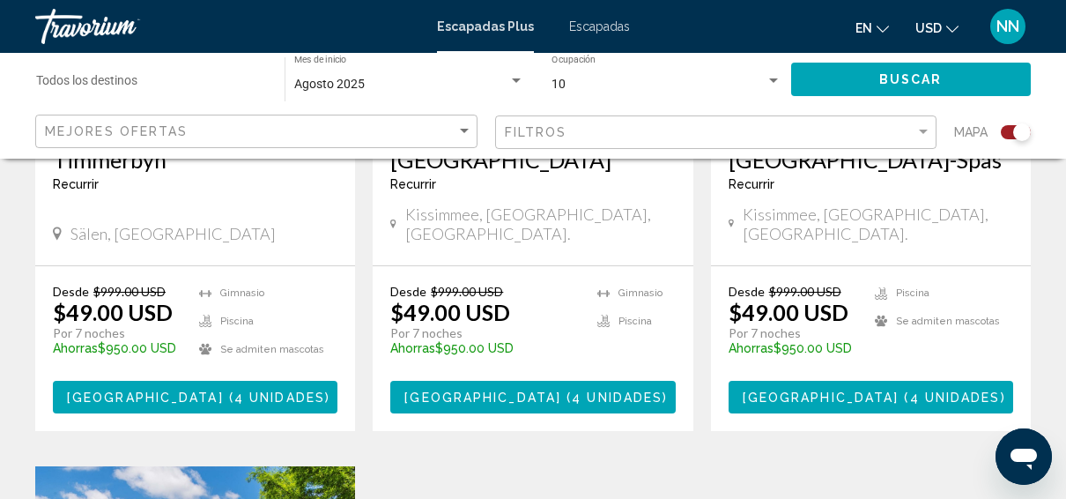
scroll to position [973, 0]
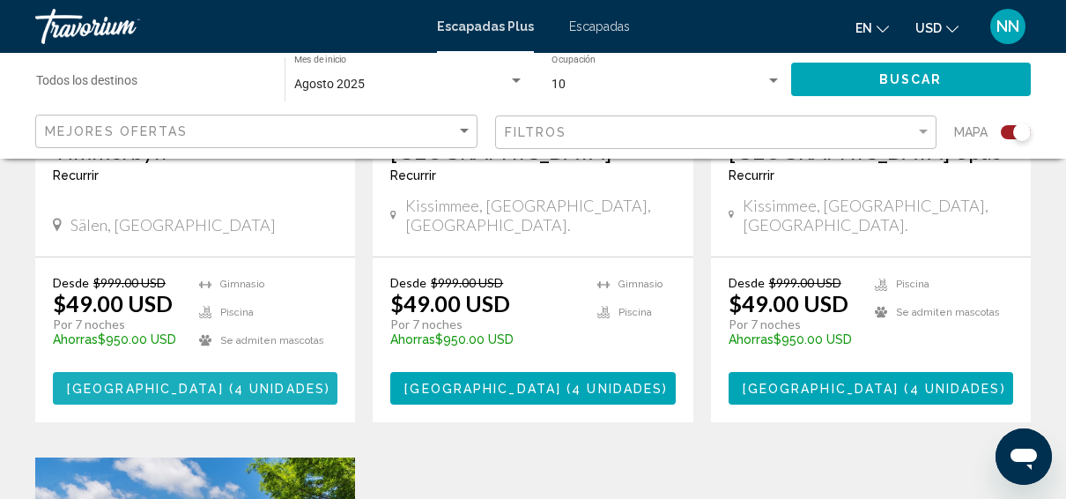
click at [235, 382] on span "4 unidades" at bounding box center [279, 389] width 91 height 14
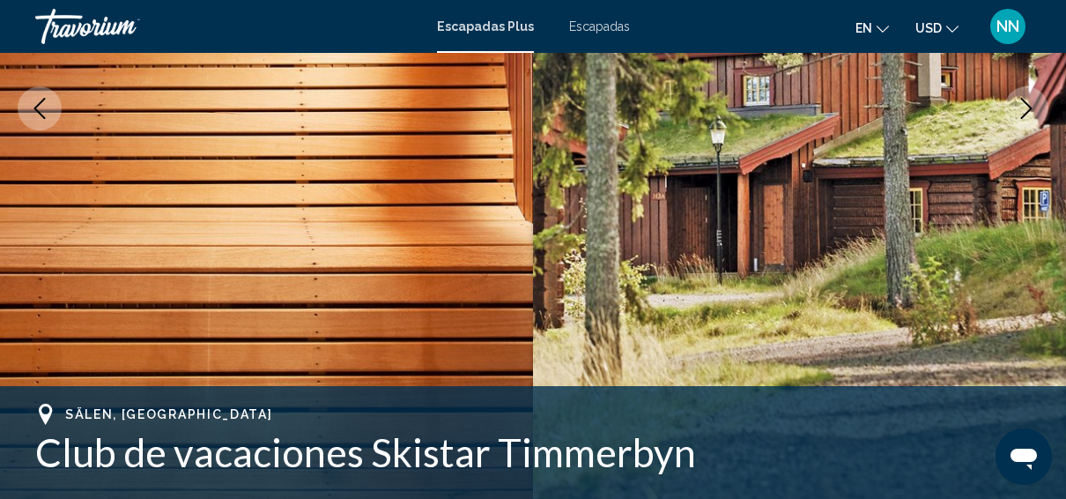
scroll to position [321, 0]
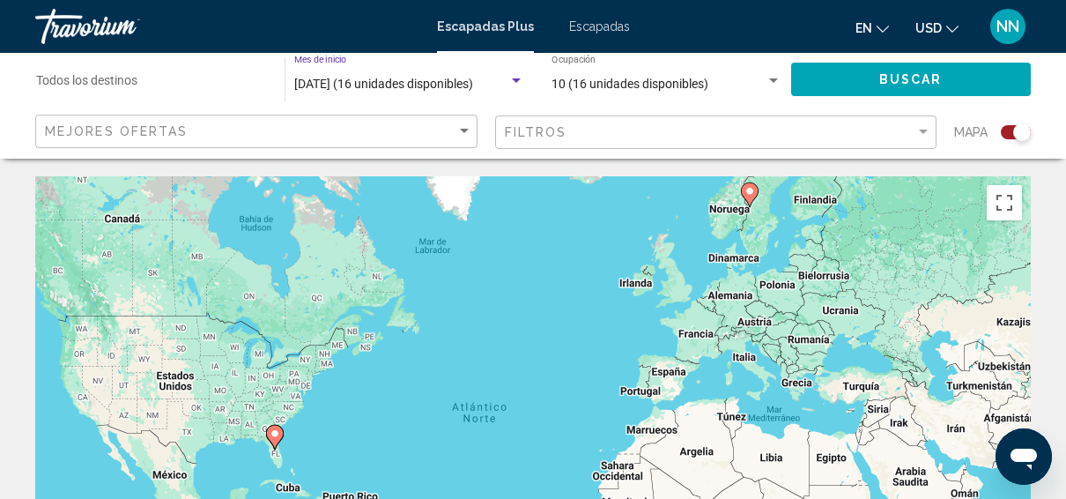
click at [517, 83] on div "Widget de búsqueda" at bounding box center [517, 81] width 16 height 14
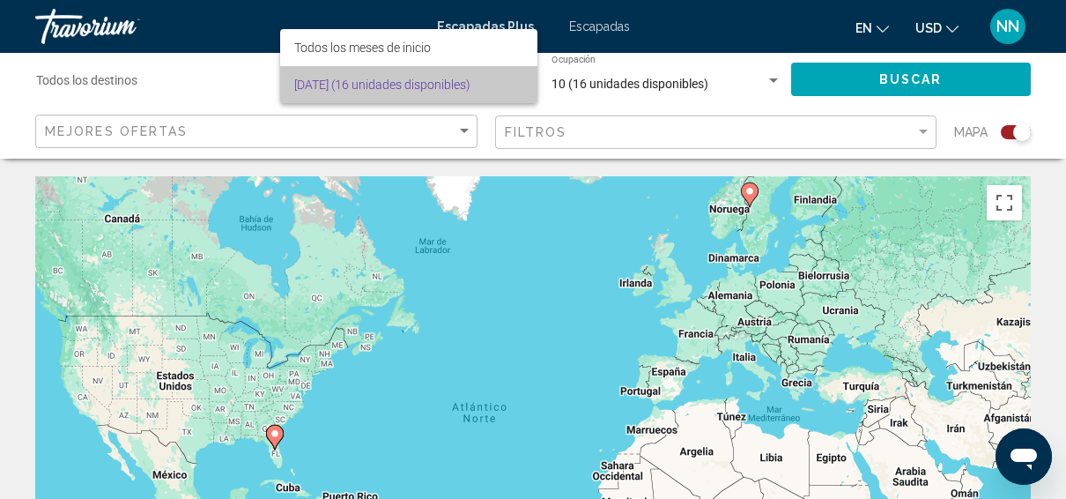
click at [461, 86] on font "[DATE] (16 unidades disponibles)" at bounding box center [382, 85] width 176 height 14
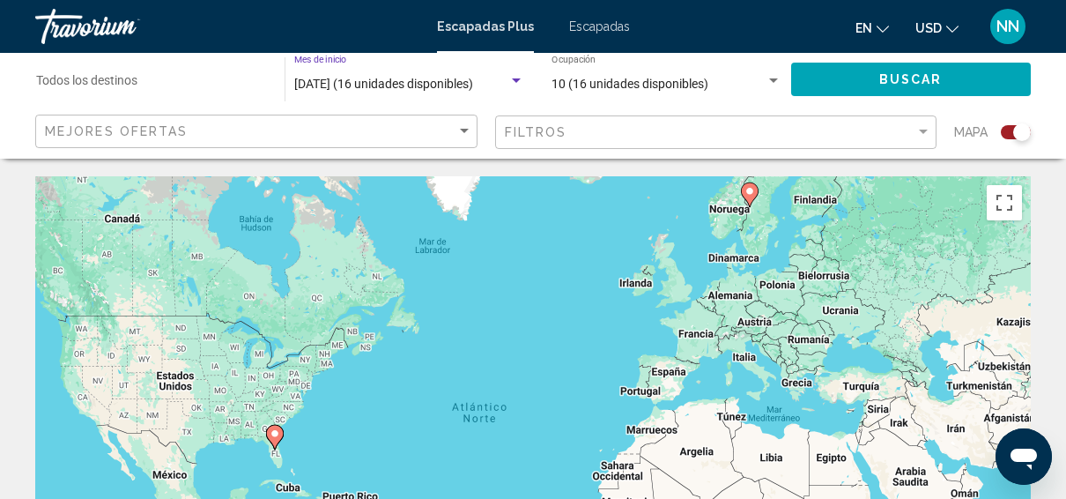
click at [513, 80] on div "Widget de búsqueda" at bounding box center [516, 80] width 9 height 4
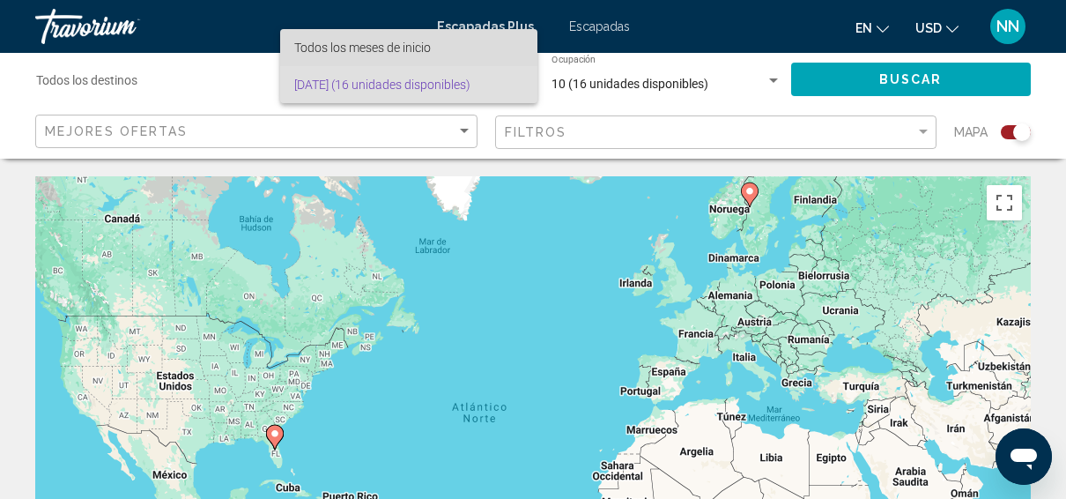
click at [482, 53] on span "Todos los meses de inicio" at bounding box center [409, 47] width 230 height 37
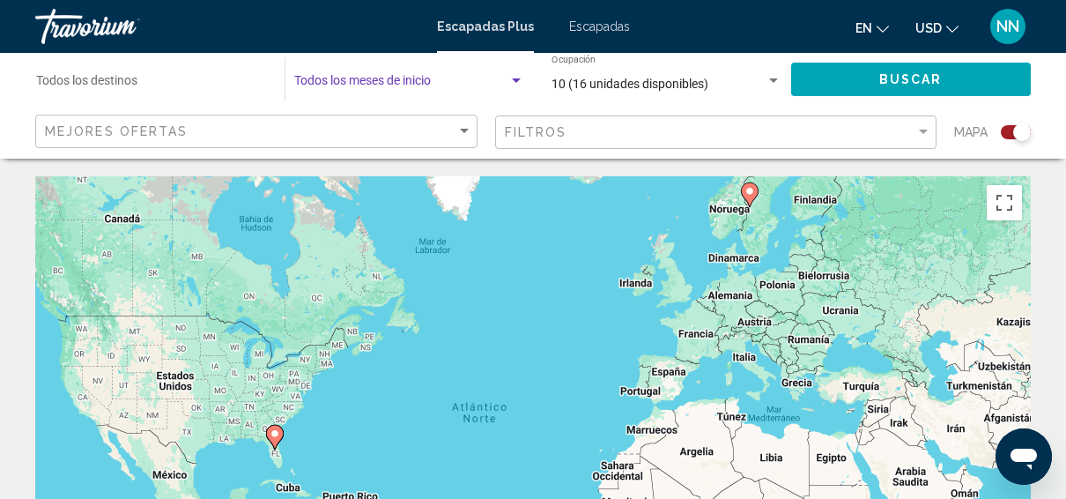
click at [457, 80] on span "Widget de búsqueda" at bounding box center [401, 85] width 214 height 14
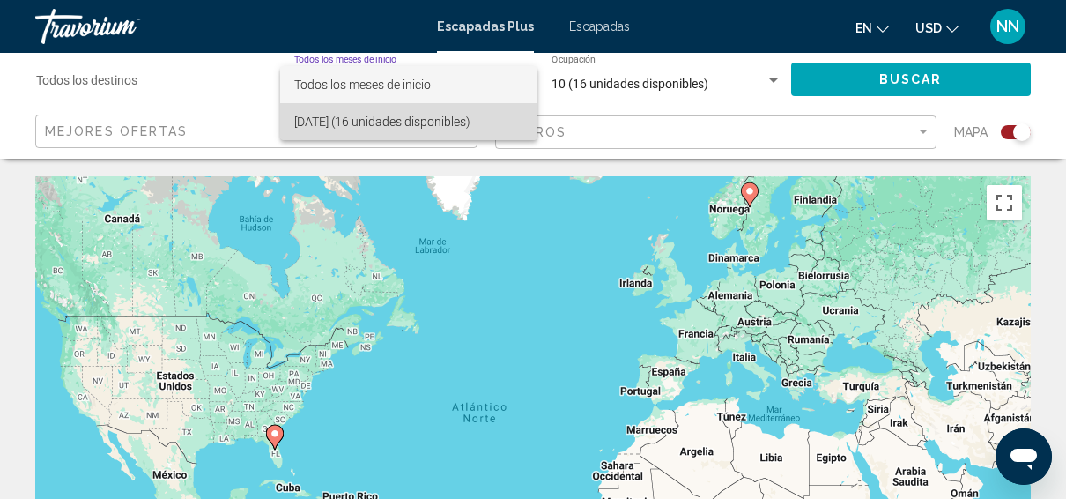
click at [362, 129] on span "[DATE] (16 unidades disponibles)" at bounding box center [409, 121] width 230 height 37
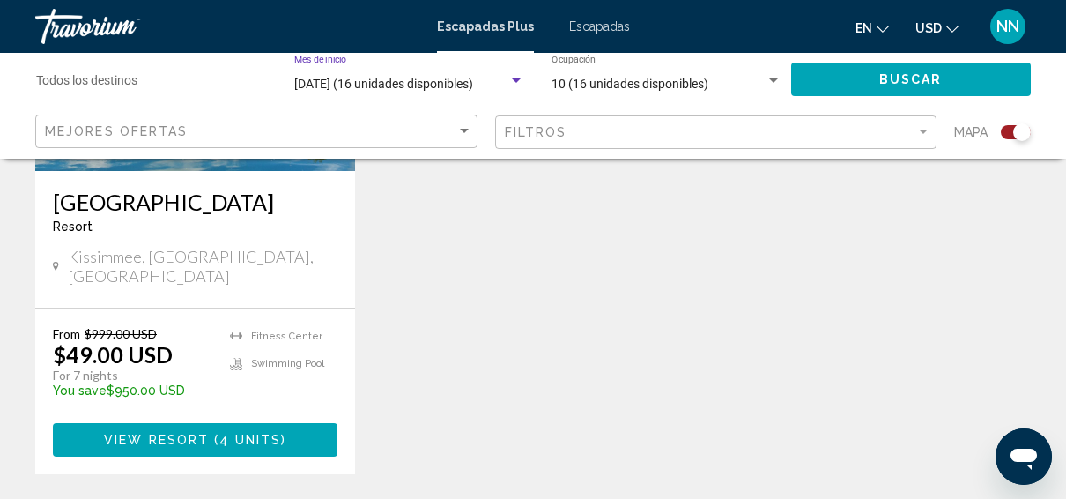
scroll to position [1548, 0]
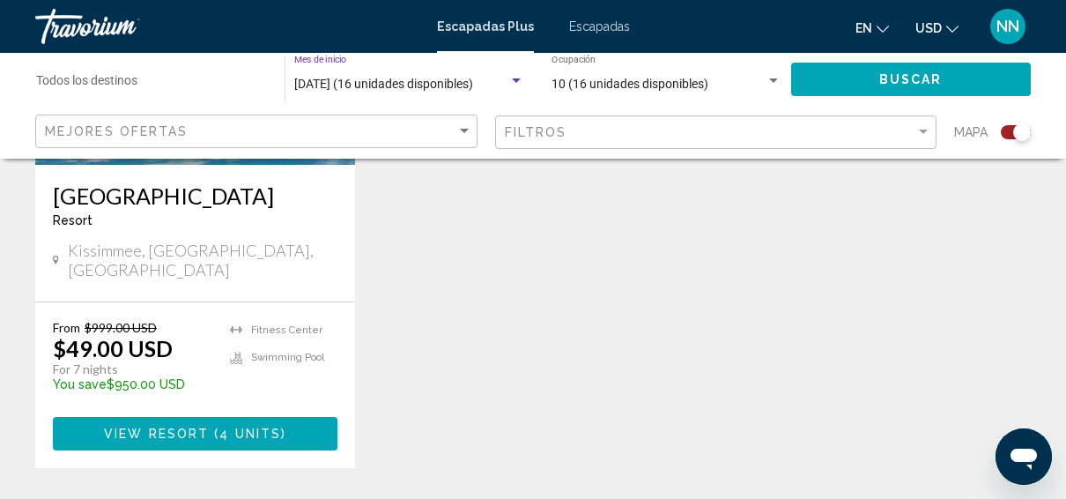
click at [196, 427] on font "View Resort ( 4 units )" at bounding box center [195, 434] width 182 height 14
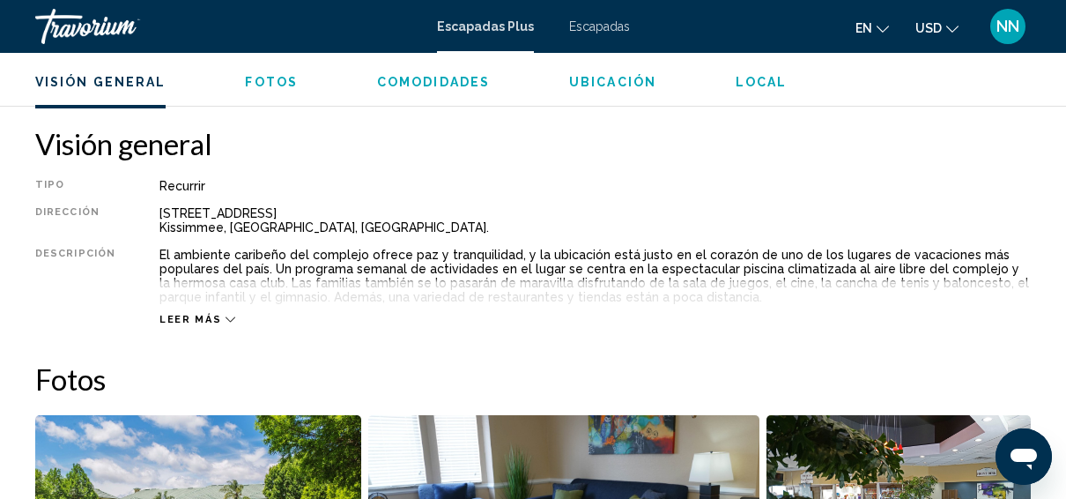
scroll to position [871, 0]
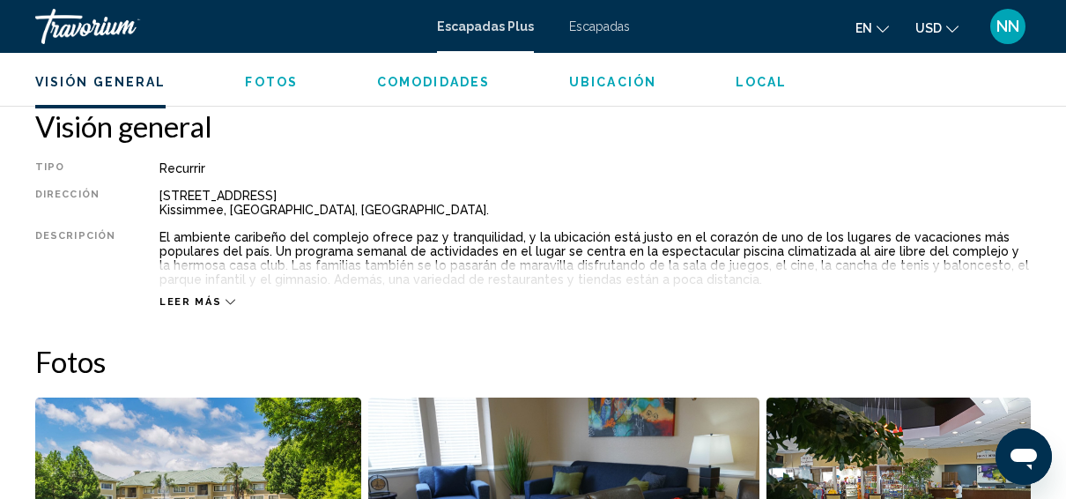
click at [202, 296] on span "Leer más" at bounding box center [191, 301] width 62 height 11
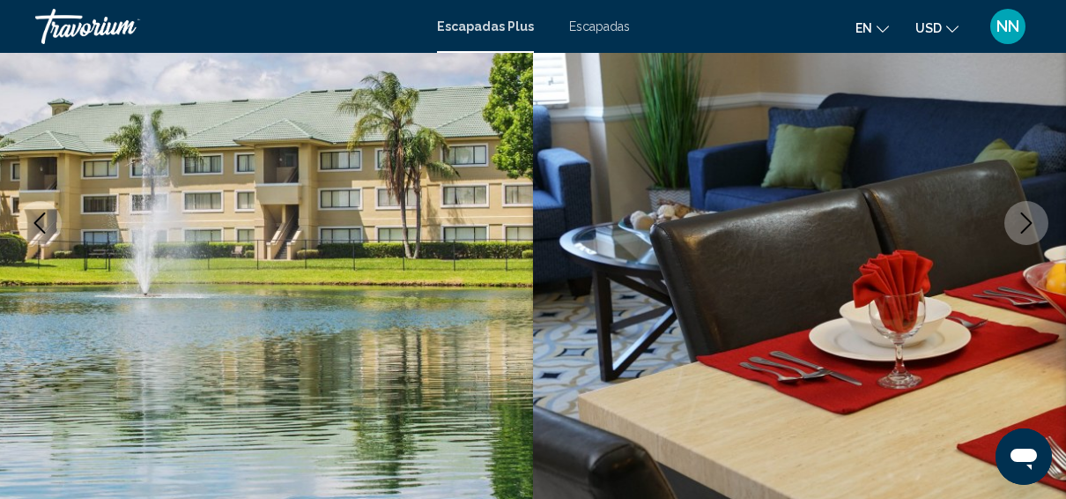
scroll to position [0, 0]
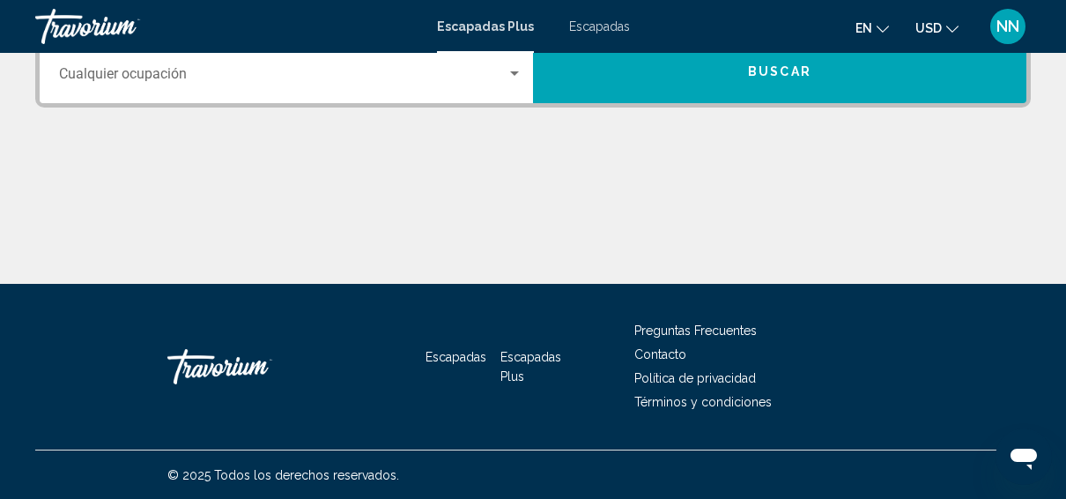
scroll to position [144, 0]
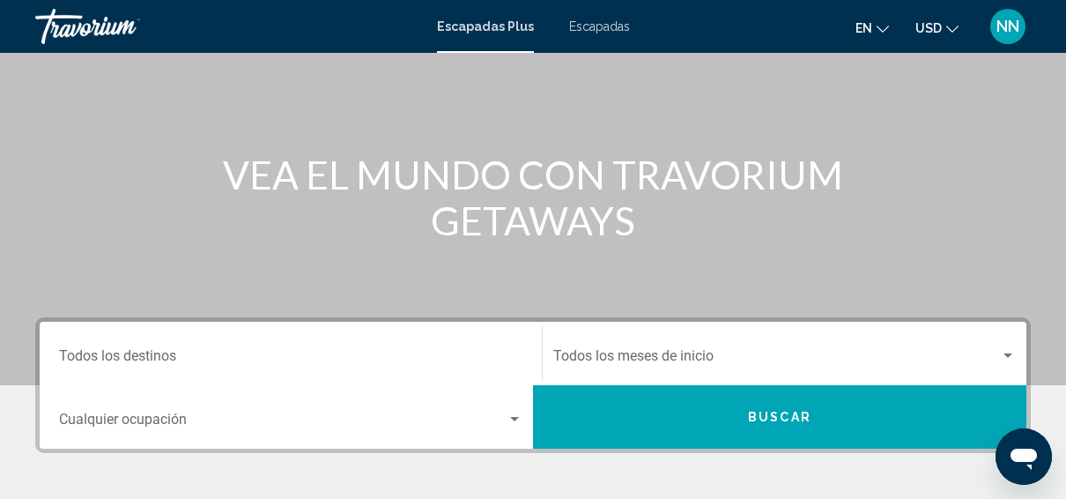
click at [210, 363] on input "Destination Todos los destinos" at bounding box center [291, 360] width 464 height 16
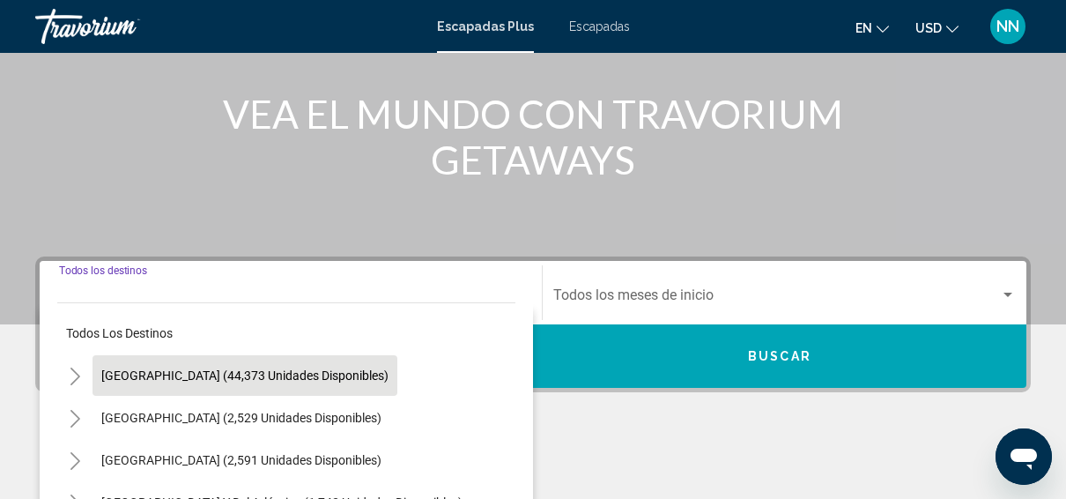
scroll to position [404, 0]
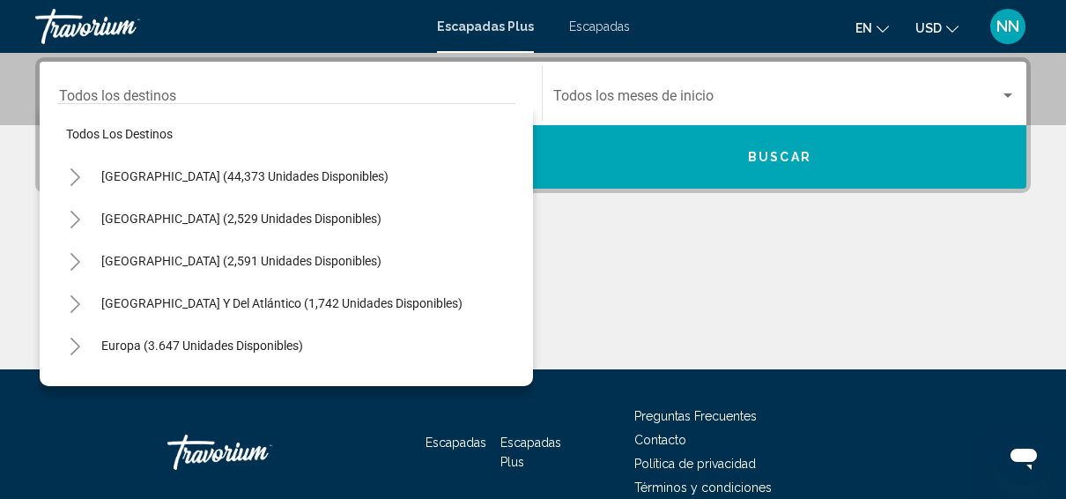
click at [706, 264] on div "Contenido principal" at bounding box center [533, 303] width 996 height 132
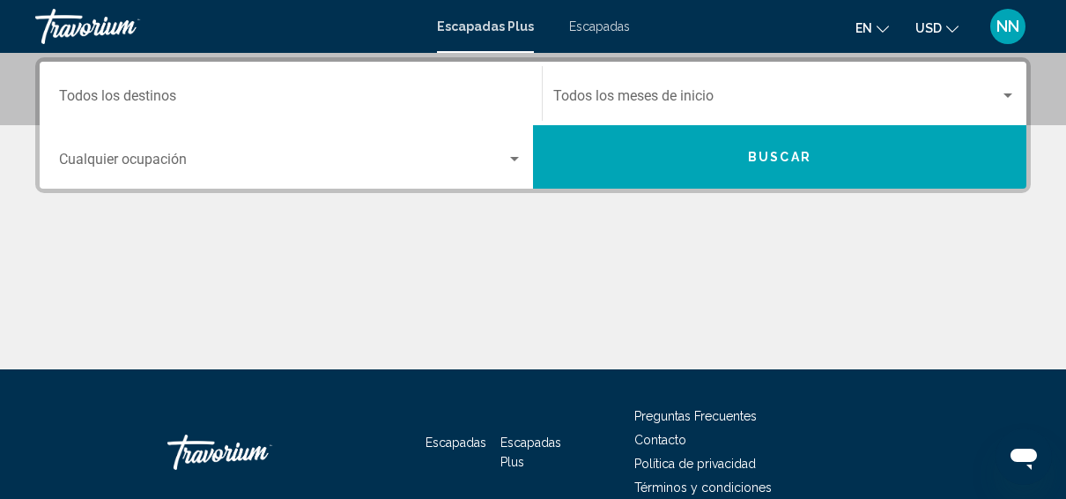
click at [496, 150] on div "Occupancy Cualquier ocupación" at bounding box center [291, 158] width 464 height 56
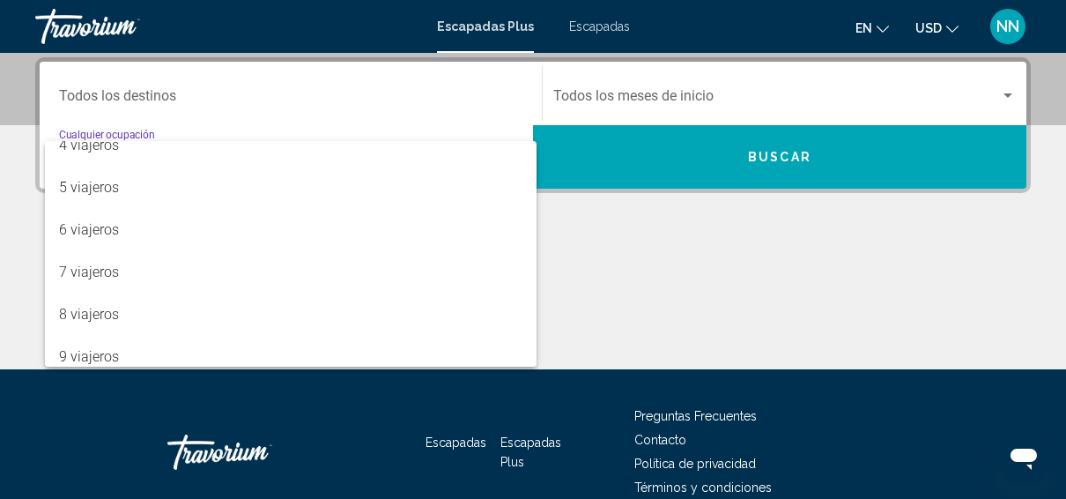
scroll to position [197, 0]
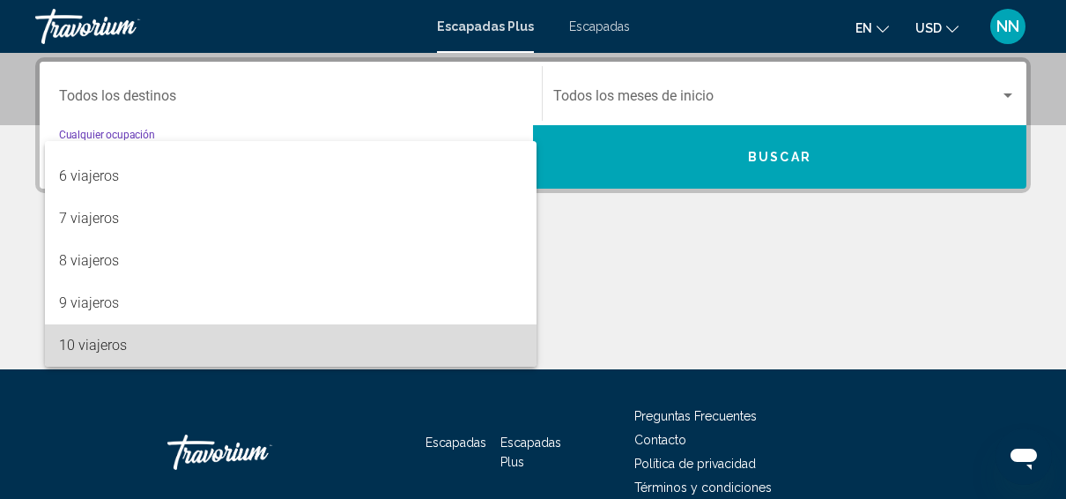
click at [389, 365] on span "10 viajeros" at bounding box center [291, 345] width 464 height 42
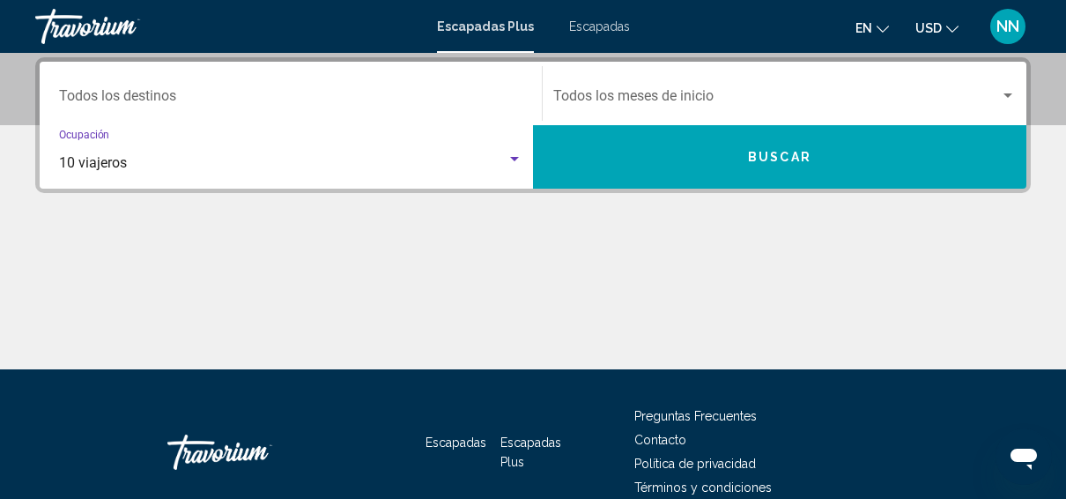
click at [858, 159] on button "Buscar" at bounding box center [780, 156] width 494 height 63
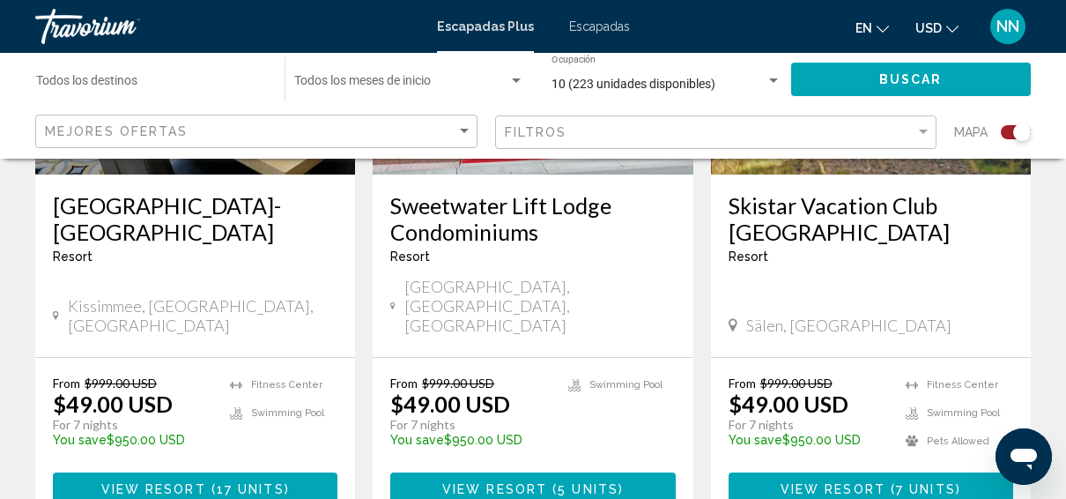
scroll to position [2879, 0]
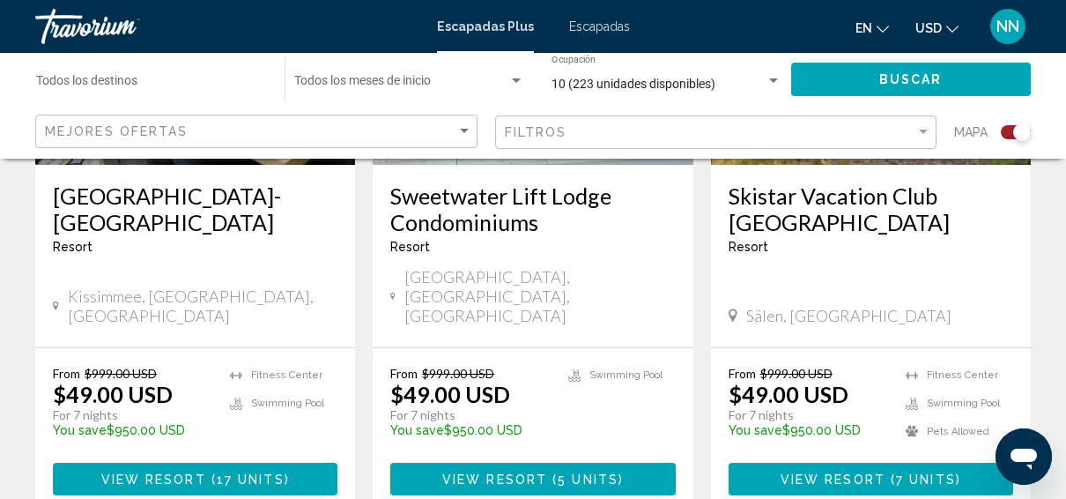
drag, startPoint x: 1069, startPoint y: 56, endPoint x: 27, endPoint y: 2, distance: 1043.1
